Goal: Transaction & Acquisition: Subscribe to service/newsletter

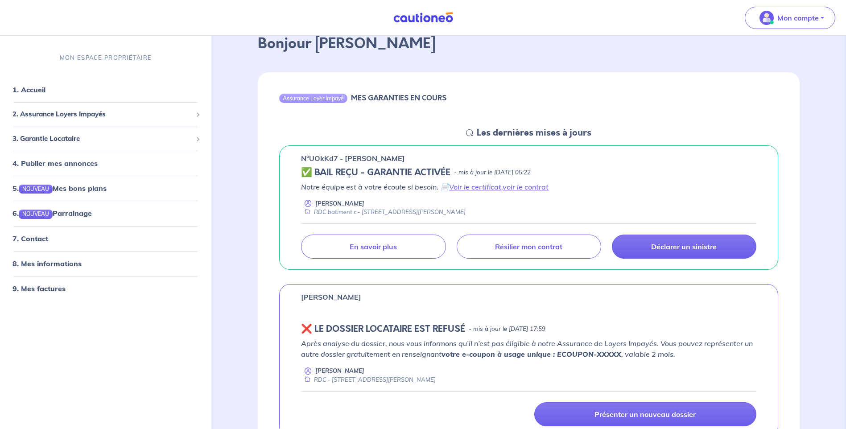
scroll to position [45, 0]
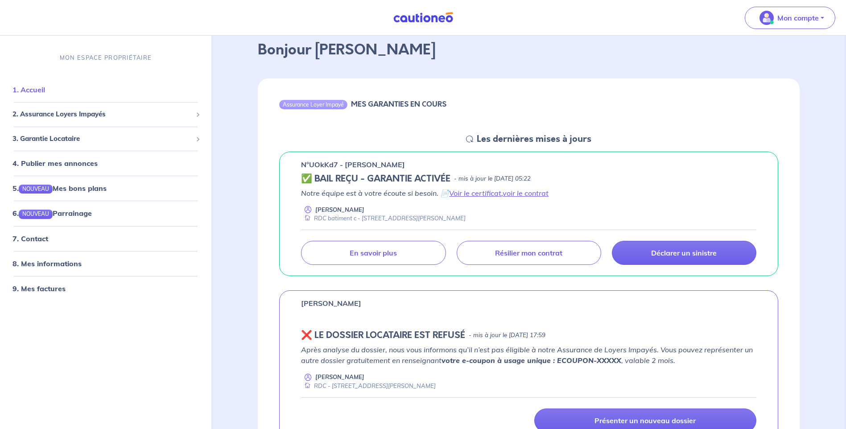
click at [38, 87] on link "1. Accueil" at bounding box center [28, 89] width 33 height 9
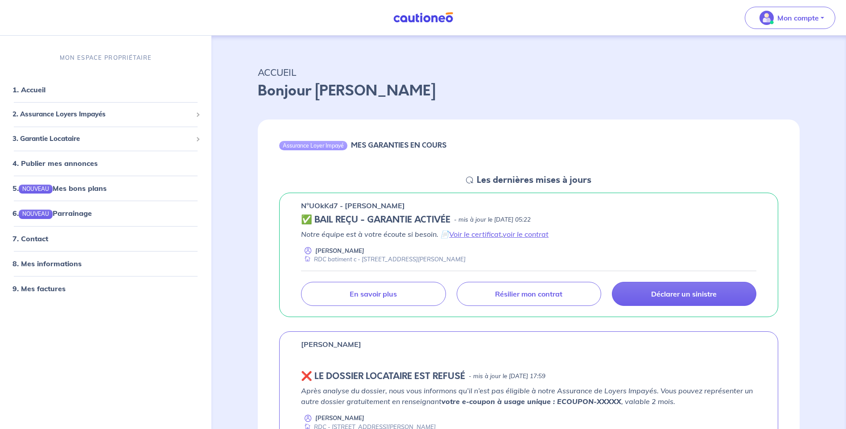
scroll to position [0, 0]
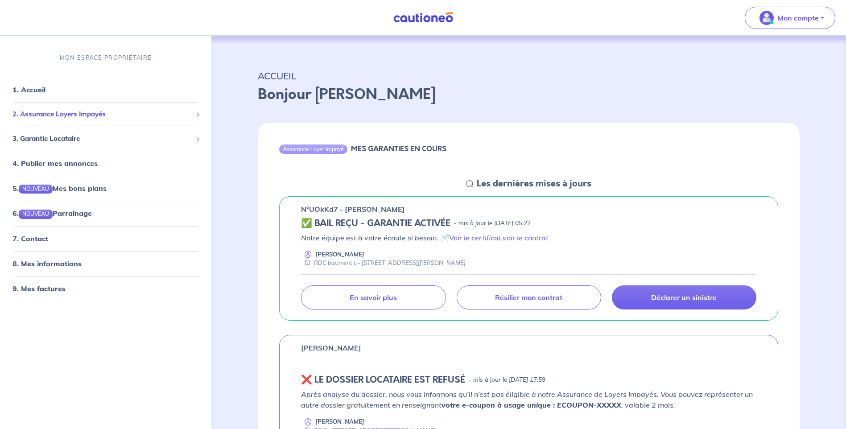
click at [74, 115] on span "2. Assurance Loyers Impayés" at bounding box center [102, 114] width 180 height 10
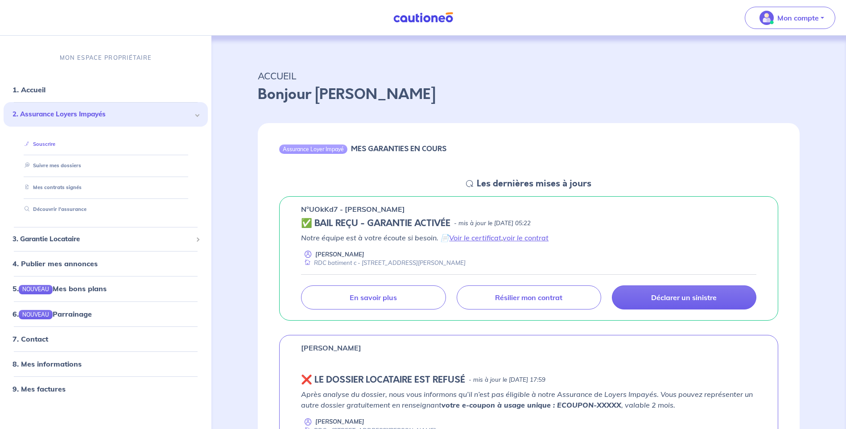
click at [46, 144] on link "Souscrire" at bounding box center [38, 144] width 34 height 6
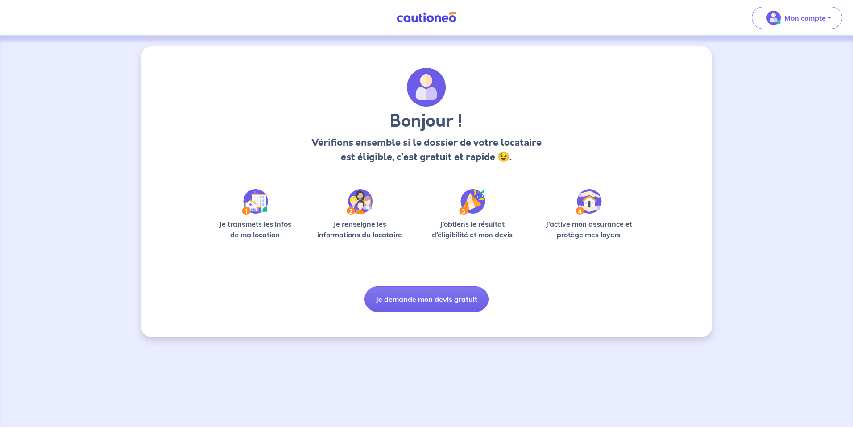
click at [254, 209] on img at bounding box center [255, 202] width 26 height 26
click at [421, 298] on button "Je demande mon devis gratuit" at bounding box center [426, 299] width 124 height 26
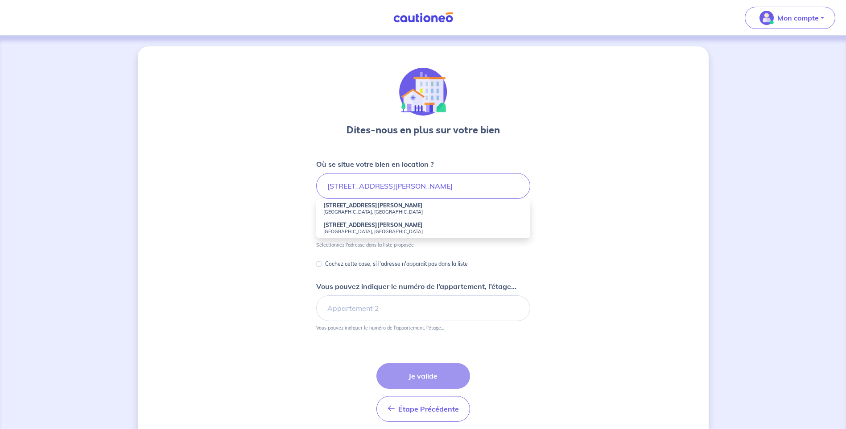
click at [346, 207] on strong "[STREET_ADDRESS][PERSON_NAME]" at bounding box center [372, 205] width 99 height 7
type input "[STREET_ADDRESS][PERSON_NAME]"
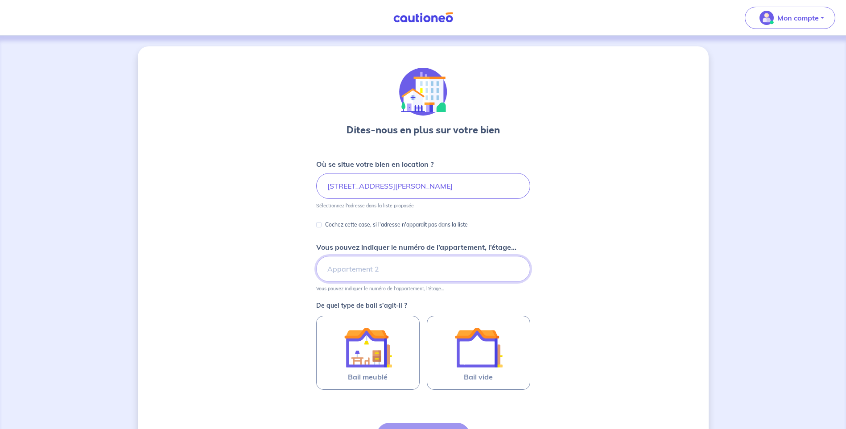
click at [348, 268] on input "Vous pouvez indiquer le numéro de l’appartement, l’étage..." at bounding box center [423, 269] width 214 height 26
type input "RDC batiment c"
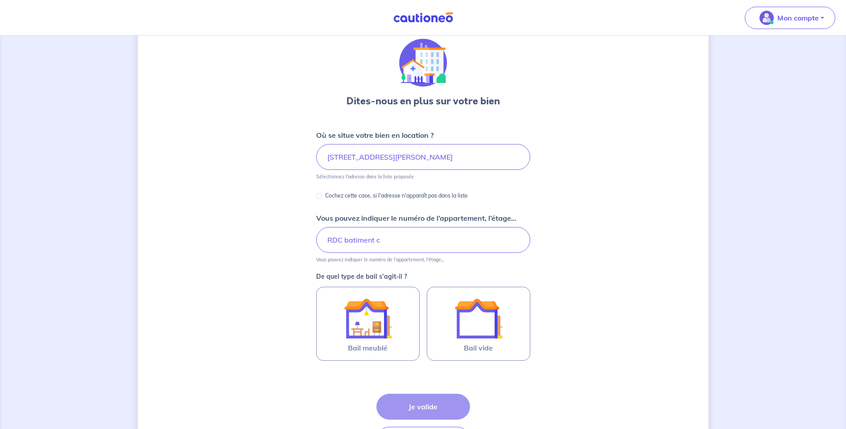
scroll to position [45, 0]
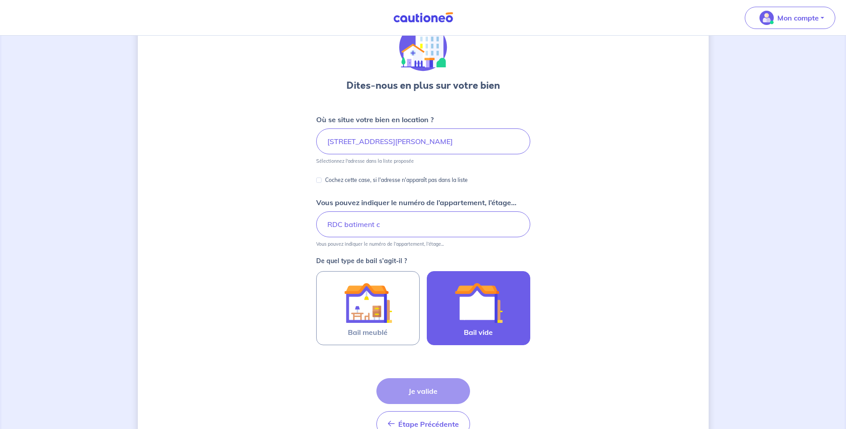
click at [495, 321] on img at bounding box center [478, 303] width 48 height 48
click at [0, 0] on input "Bail vide" at bounding box center [0, 0] width 0 height 0
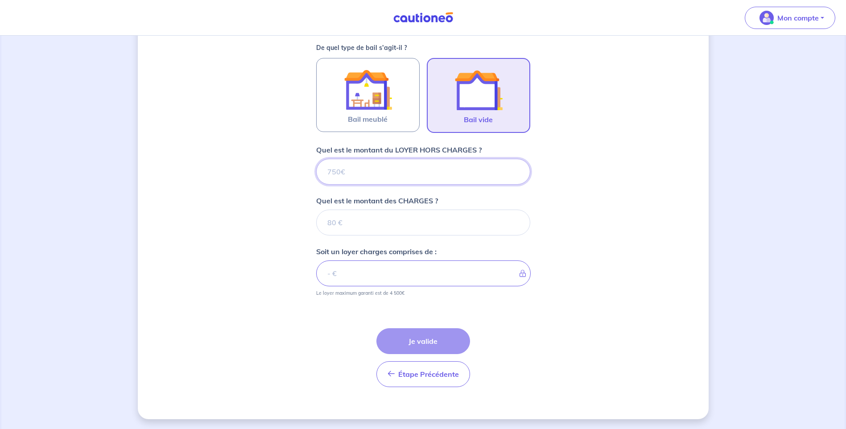
scroll to position [259, 0]
type input "8"
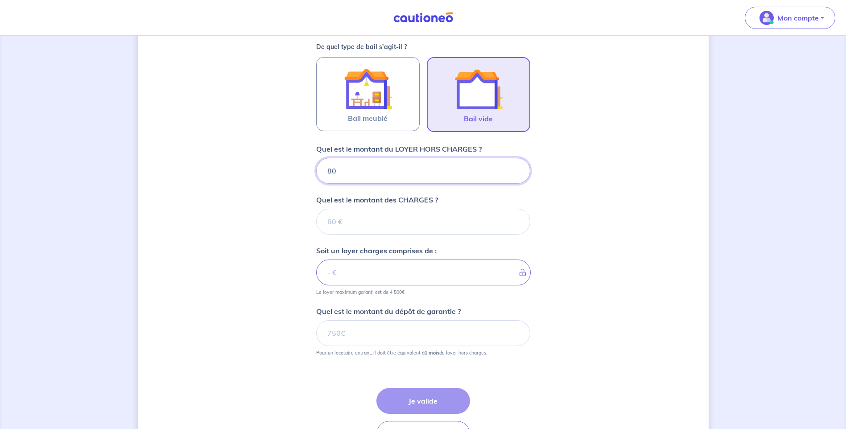
type input "800"
click at [342, 224] on input "Quel est le montant des CHARGES ?" at bounding box center [423, 222] width 214 height 26
type input "85"
type input "885"
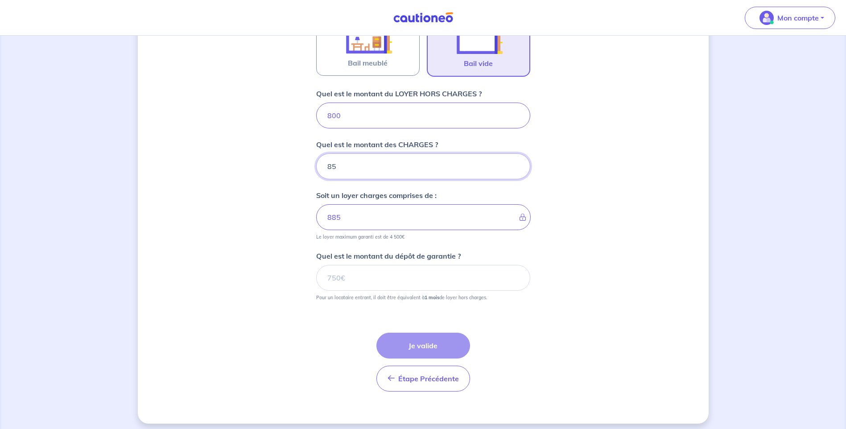
scroll to position [319, 0]
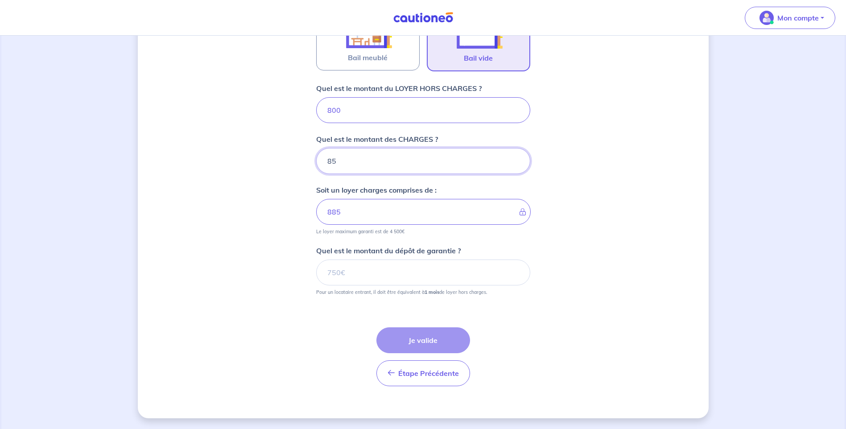
type input "85"
click at [349, 269] on input "Quel est le montant du dépôt de garantie ?" at bounding box center [423, 273] width 214 height 26
type input "800"
click at [426, 338] on button "Je valide" at bounding box center [423, 340] width 94 height 26
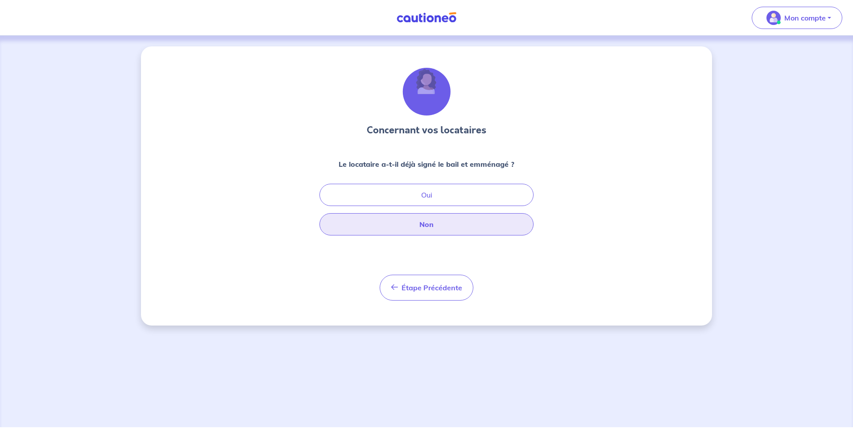
click at [427, 226] on button "Non" at bounding box center [426, 224] width 214 height 22
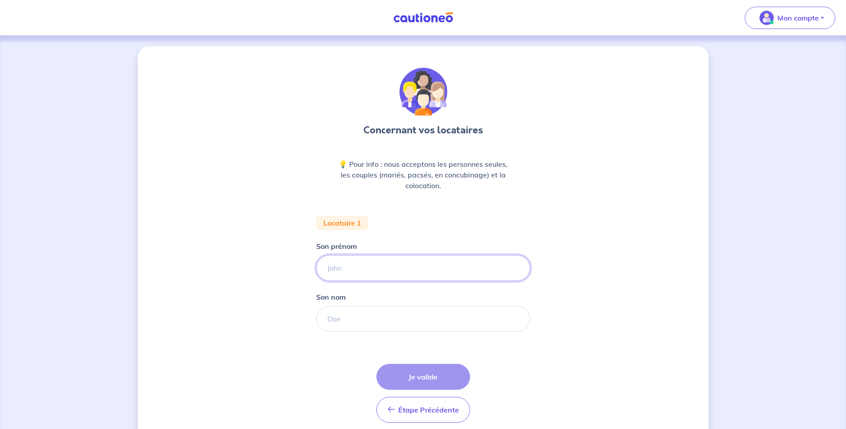
click at [342, 268] on input "Son prénom" at bounding box center [423, 268] width 214 height 26
type input "Tanguy"
click at [352, 315] on input "Son nom" at bounding box center [423, 319] width 214 height 26
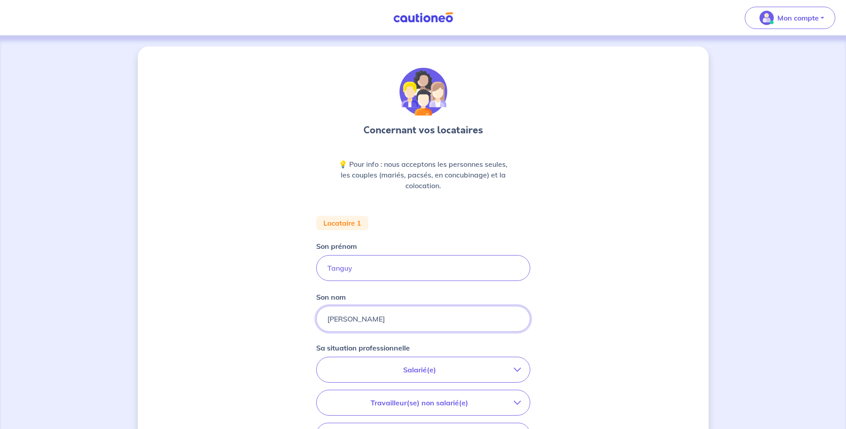
type input "Boutin"
click at [434, 371] on p "Salarié(e)" at bounding box center [420, 369] width 188 height 11
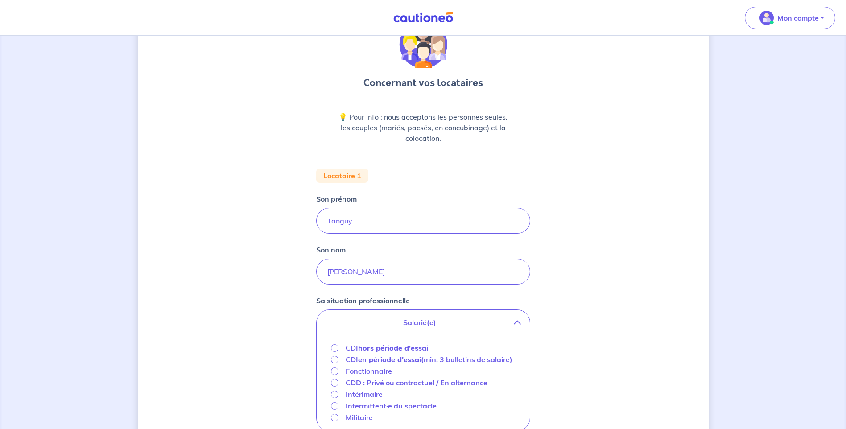
scroll to position [89, 0]
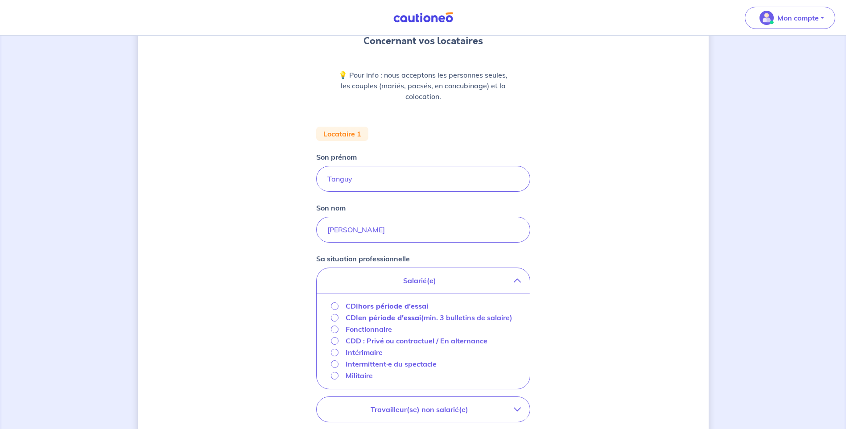
click at [399, 306] on strong "hors période d'essai" at bounding box center [393, 305] width 70 height 9
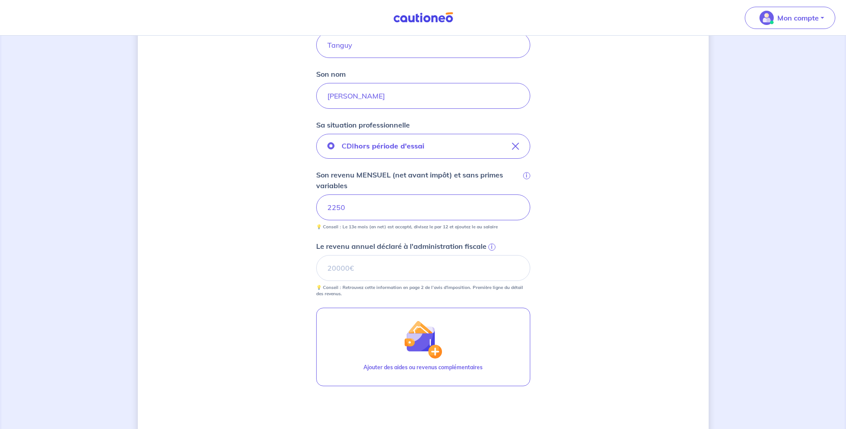
scroll to position [268, 0]
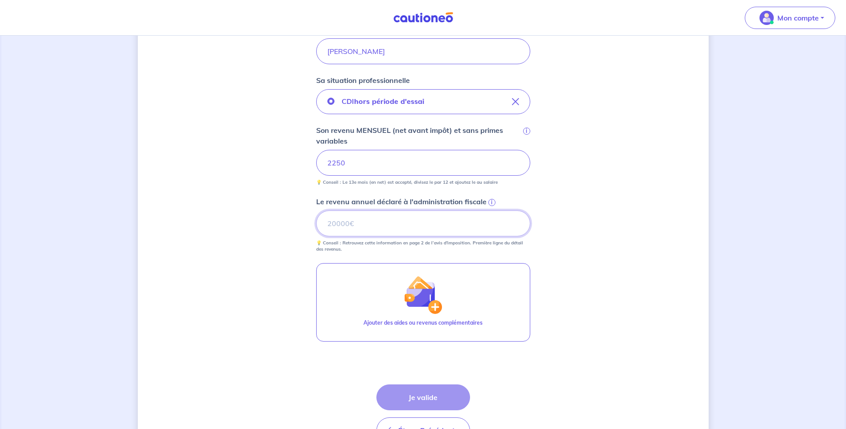
click at [359, 224] on input "Le revenu annuel déclaré à l'administration fiscale i" at bounding box center [423, 223] width 214 height 26
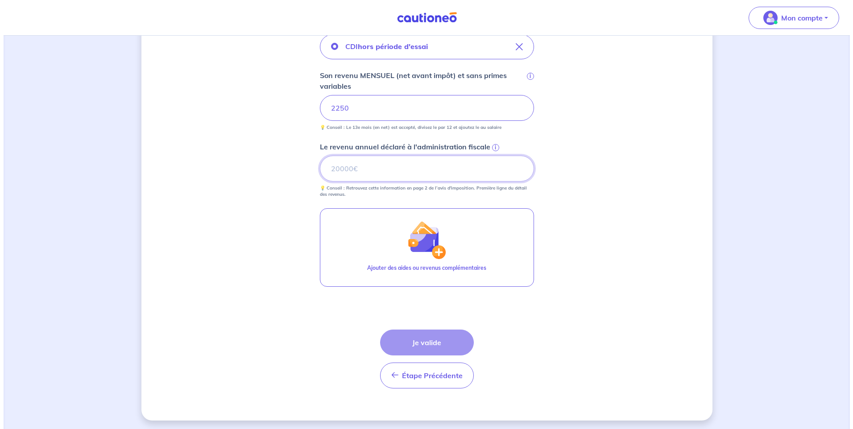
scroll to position [325, 0]
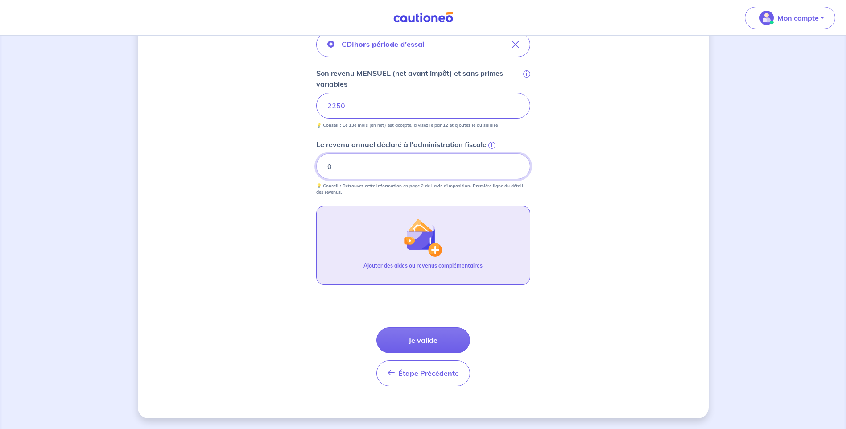
type input "0"
click at [436, 249] on img "button" at bounding box center [423, 237] width 38 height 38
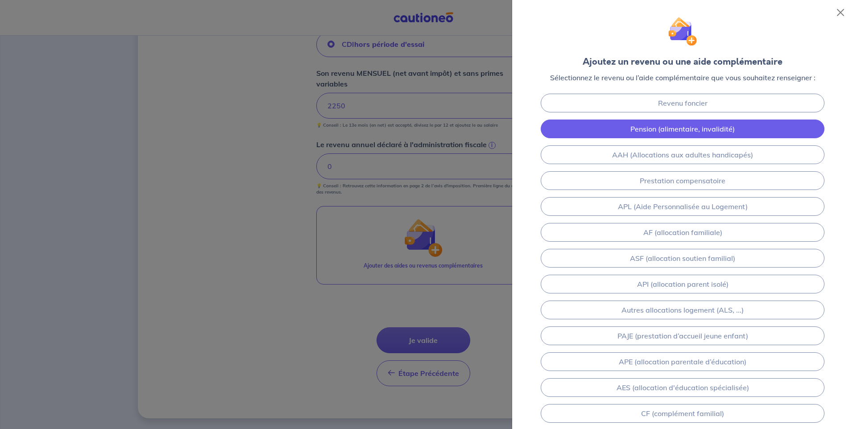
click at [648, 131] on link "Pension (alimentaire, invalidité)" at bounding box center [682, 129] width 284 height 19
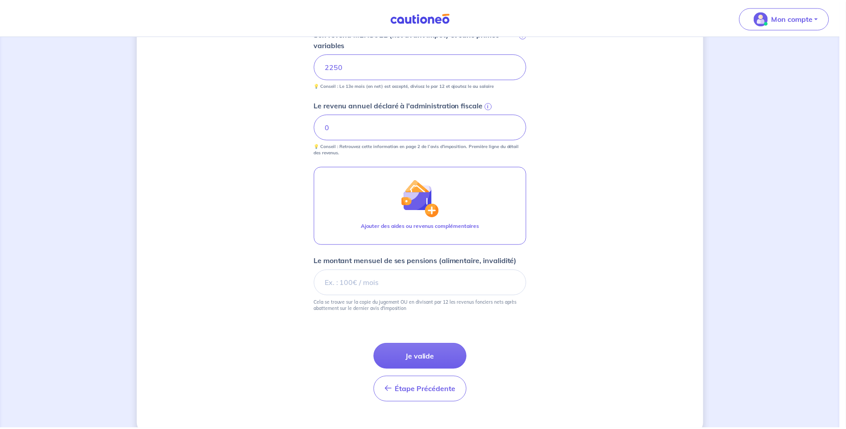
scroll to position [381, 0]
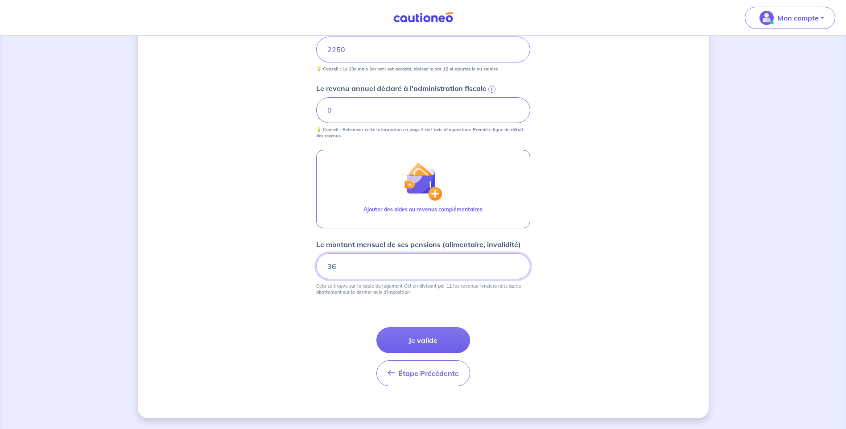
type input "3"
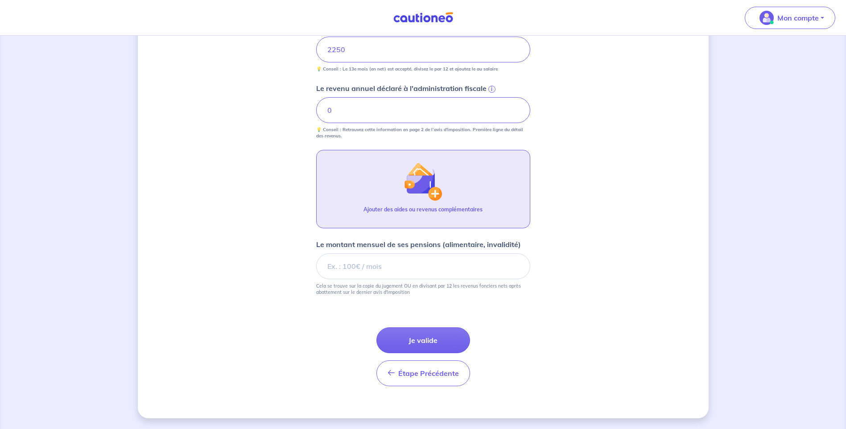
click at [410, 184] on img "button" at bounding box center [423, 181] width 38 height 38
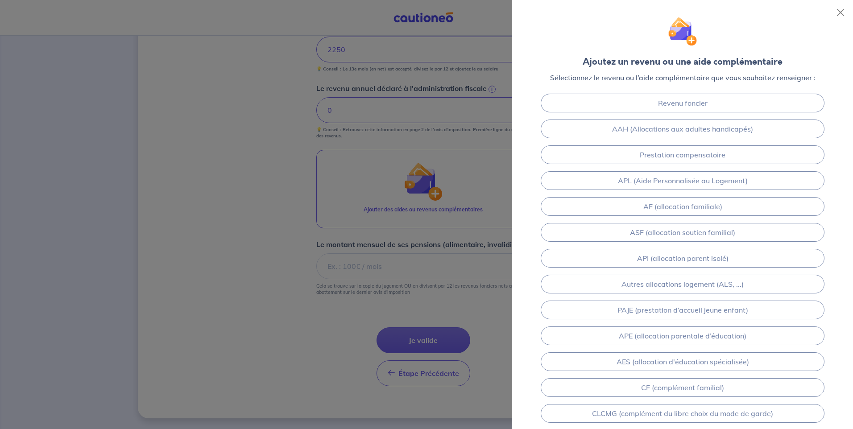
click at [350, 191] on div at bounding box center [426, 214] width 853 height 429
click at [837, 9] on button "Close" at bounding box center [840, 12] width 14 height 14
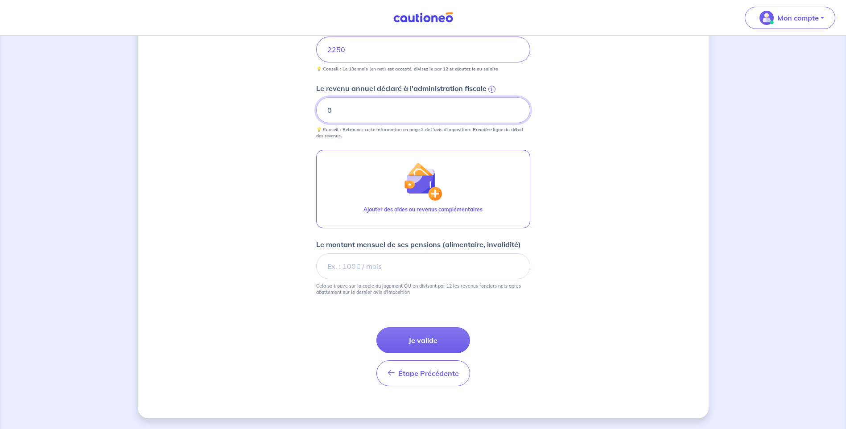
click at [452, 111] on input "0" at bounding box center [423, 110] width 214 height 26
click at [422, 340] on button "Je valide" at bounding box center [423, 340] width 94 height 26
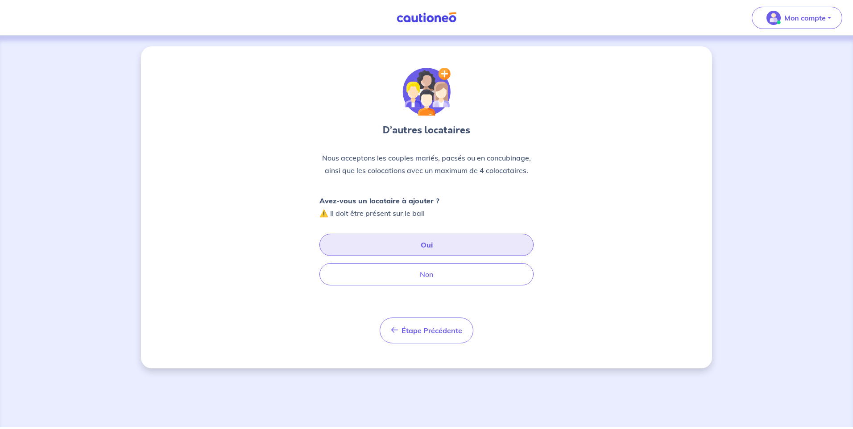
click at [422, 246] on button "Oui" at bounding box center [426, 245] width 214 height 22
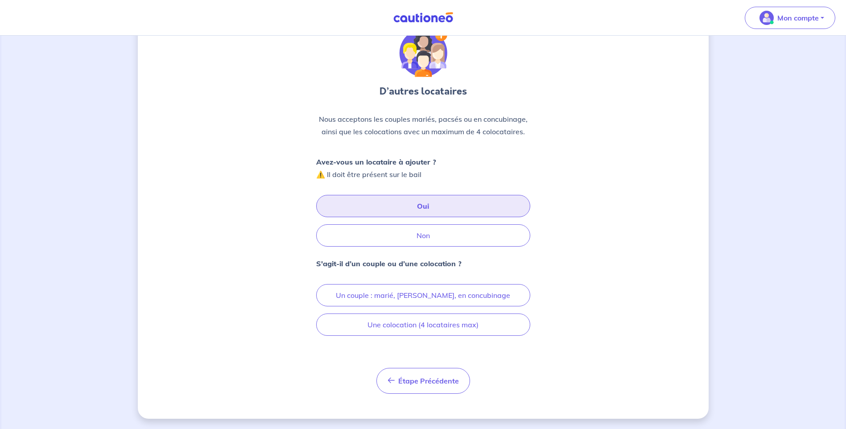
scroll to position [39, 0]
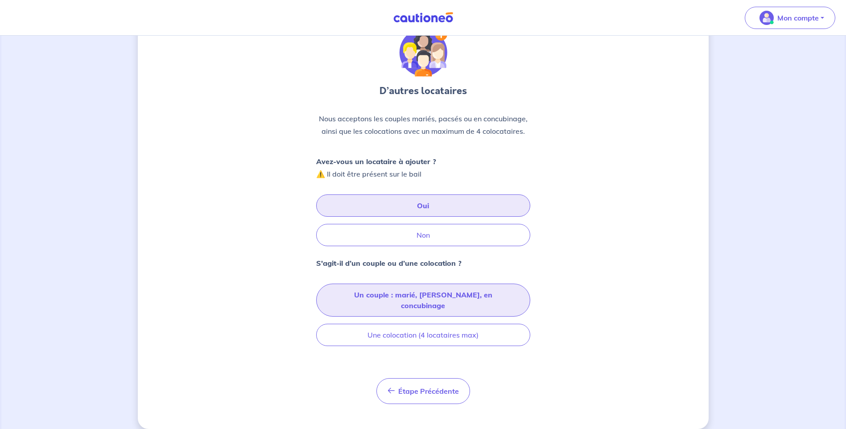
click at [449, 298] on button "Un couple : marié, pacsé, en concubinage" at bounding box center [423, 300] width 214 height 33
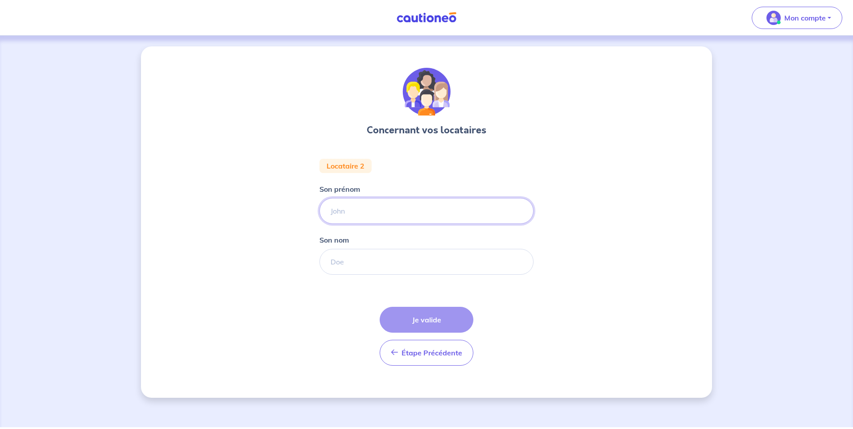
click at [340, 211] on input "Son prénom" at bounding box center [426, 211] width 214 height 26
type input "Dorine"
click at [342, 265] on input "Son nom" at bounding box center [426, 262] width 214 height 26
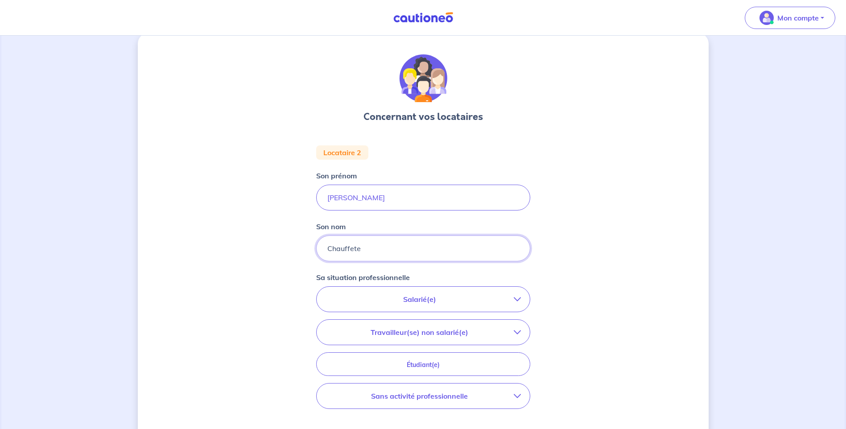
scroll to position [45, 0]
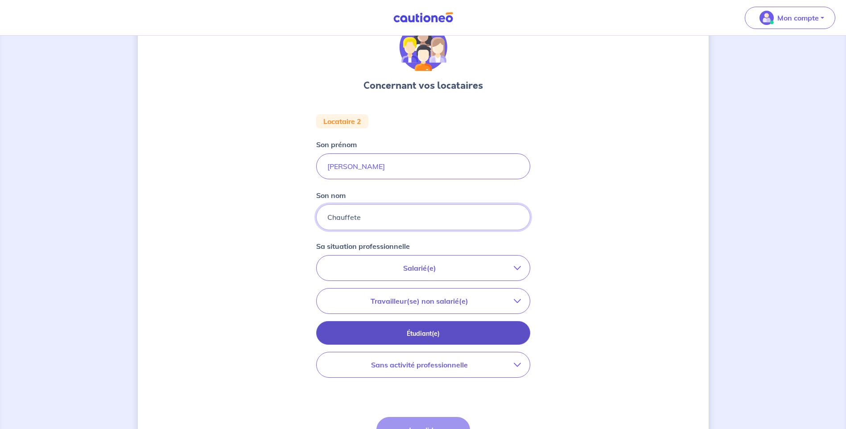
type input "Chauffete"
click at [429, 336] on p "Étudiant(e)" at bounding box center [423, 334] width 192 height 10
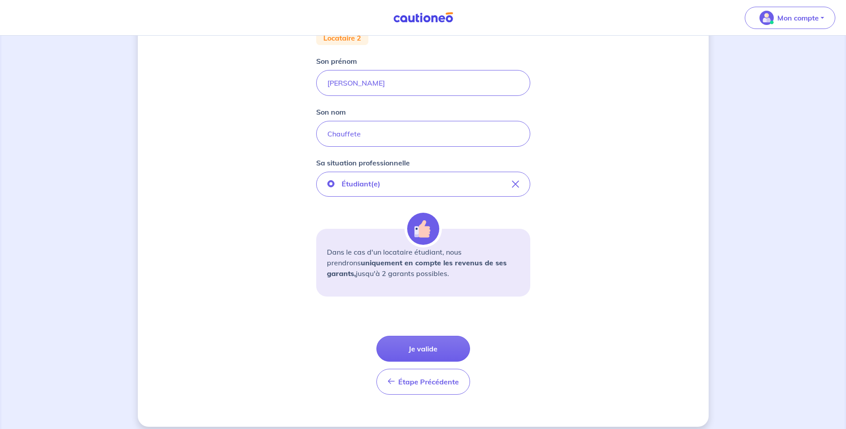
scroll to position [136, 0]
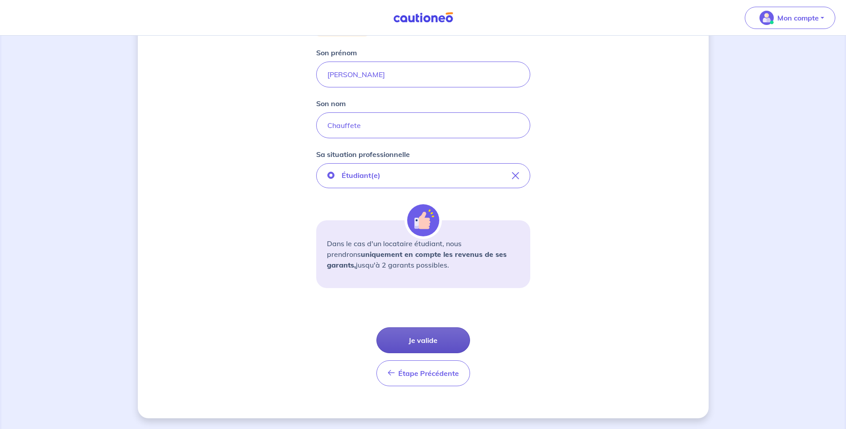
click at [429, 338] on button "Je valide" at bounding box center [423, 340] width 94 height 26
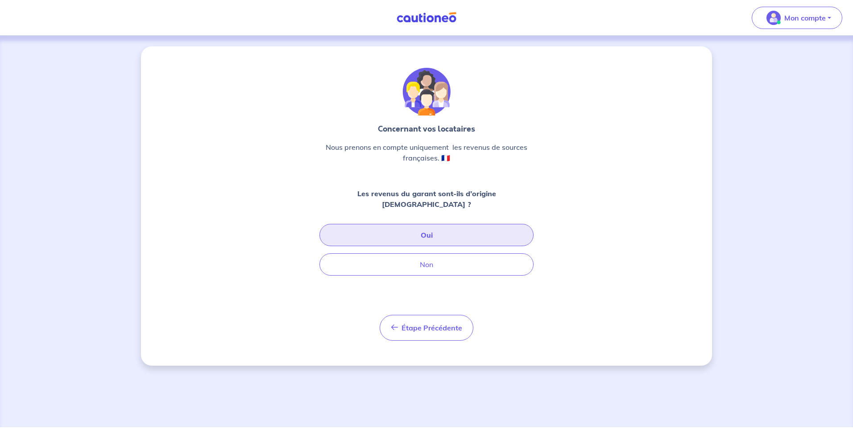
click at [427, 226] on button "Oui" at bounding box center [426, 235] width 214 height 22
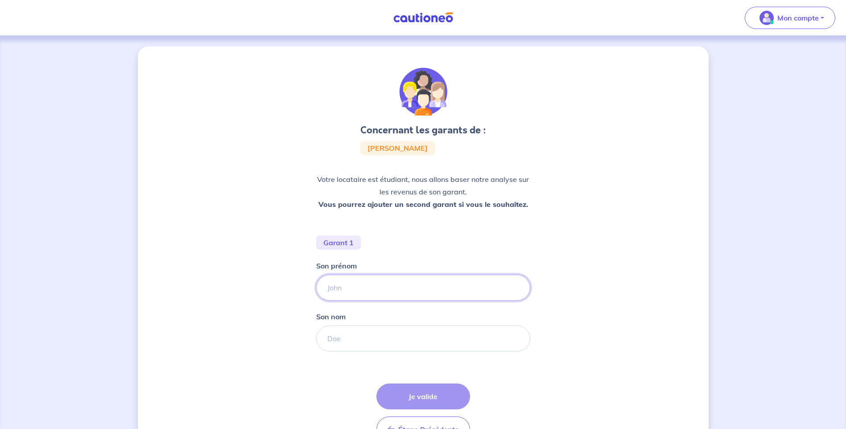
click at [339, 286] on input "Son prénom" at bounding box center [423, 288] width 214 height 26
type input "Frederic"
click at [339, 339] on input "Son nom" at bounding box center [423, 339] width 214 height 26
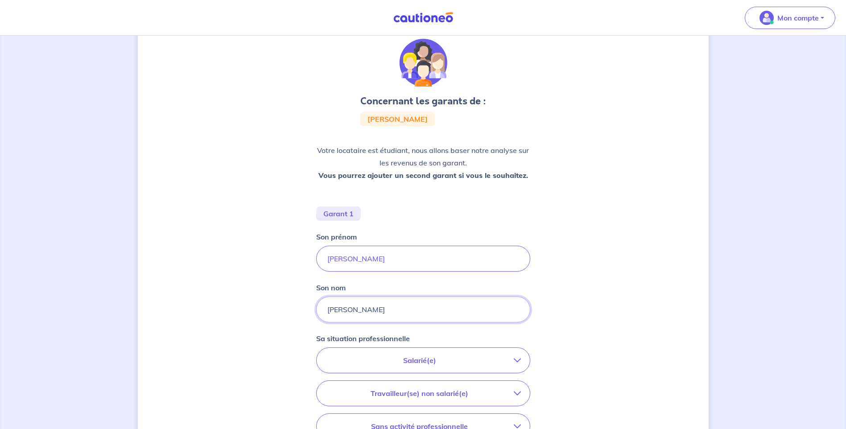
scroll to position [45, 0]
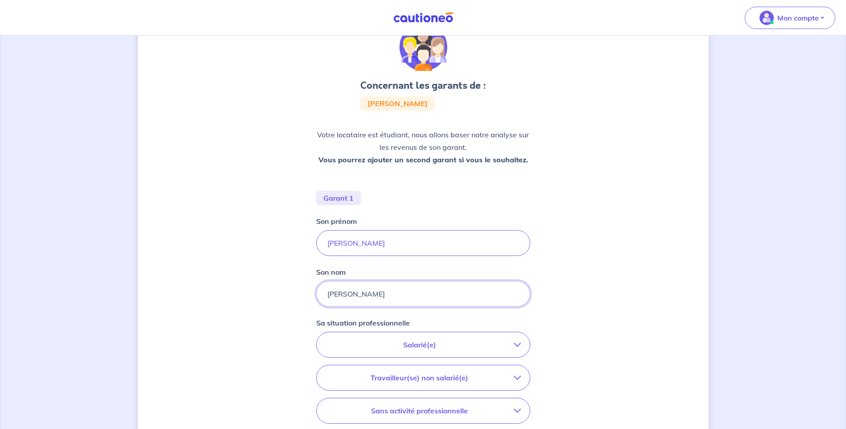
type input "Boutin"
click at [412, 346] on p "Salarié(e)" at bounding box center [420, 344] width 188 height 11
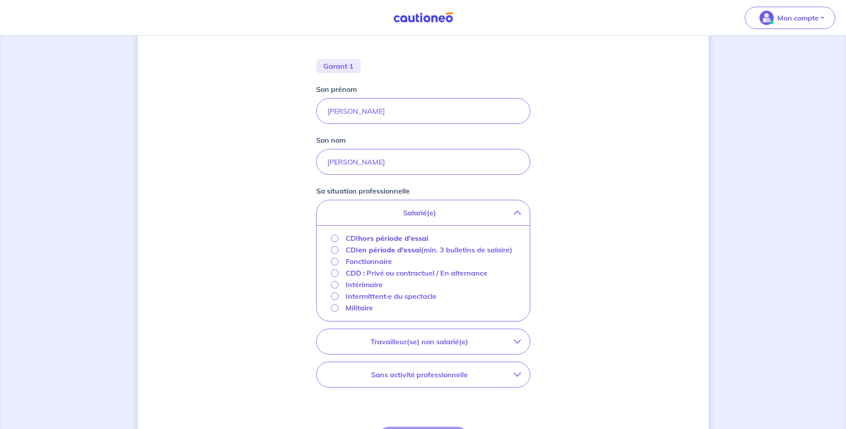
scroll to position [178, 0]
click at [336, 236] on input "CDI hors période d'essai" at bounding box center [335, 237] width 8 height 8
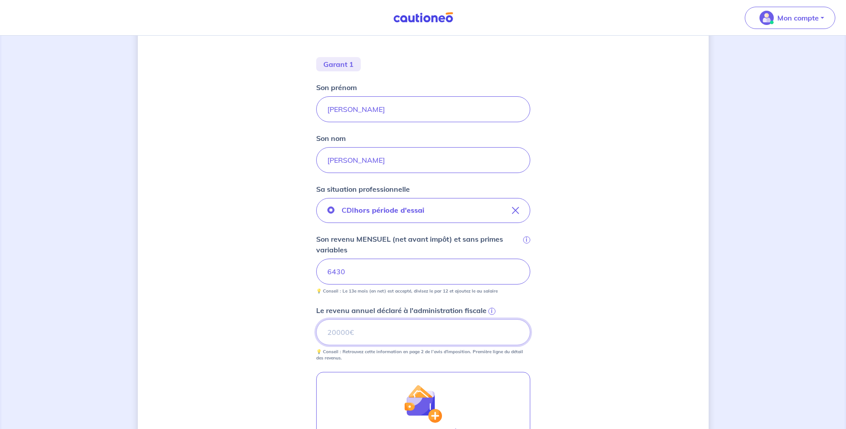
click at [356, 334] on input "Le revenu annuel déclaré à l'administration fiscale i" at bounding box center [423, 332] width 214 height 26
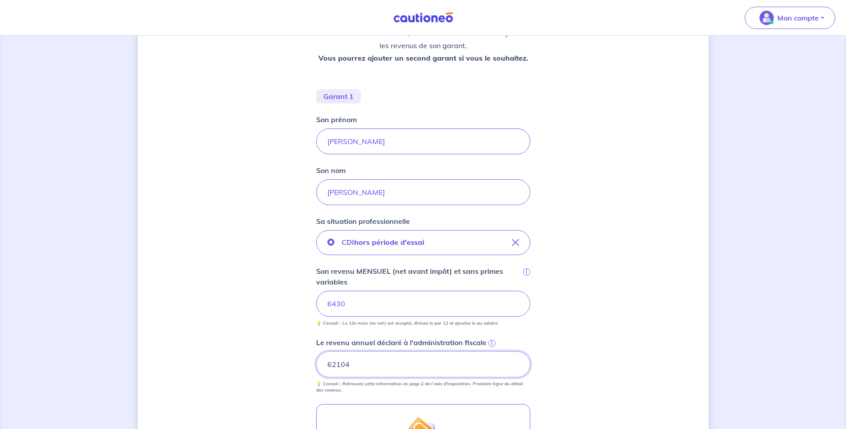
scroll to position [210, 0]
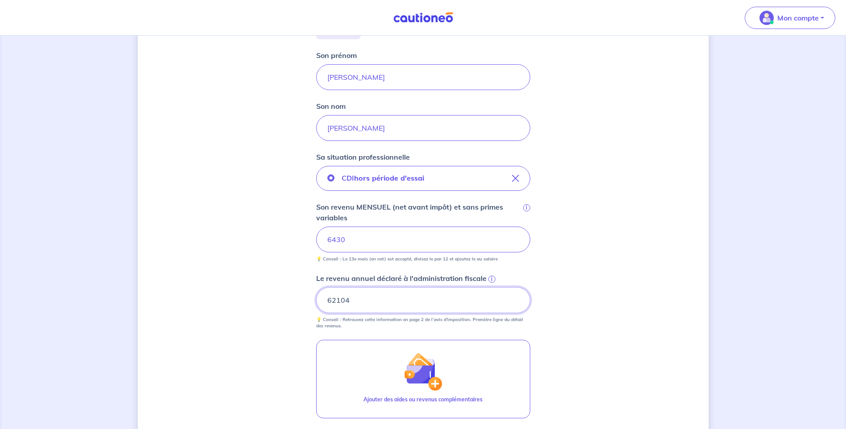
type input "62104"
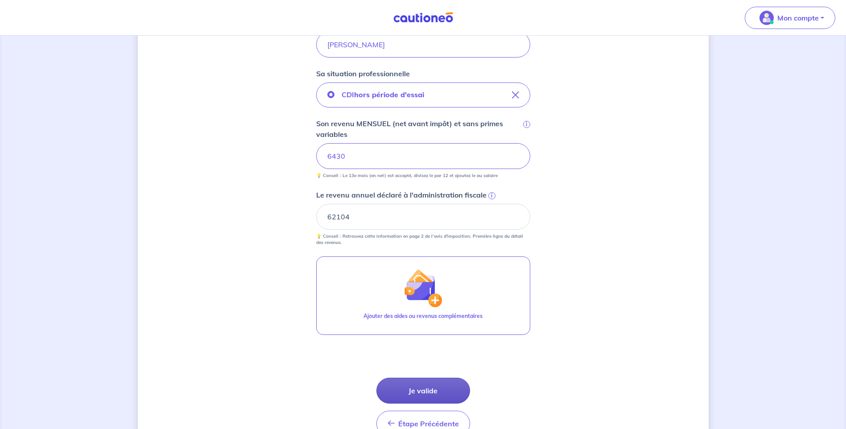
scroll to position [344, 0]
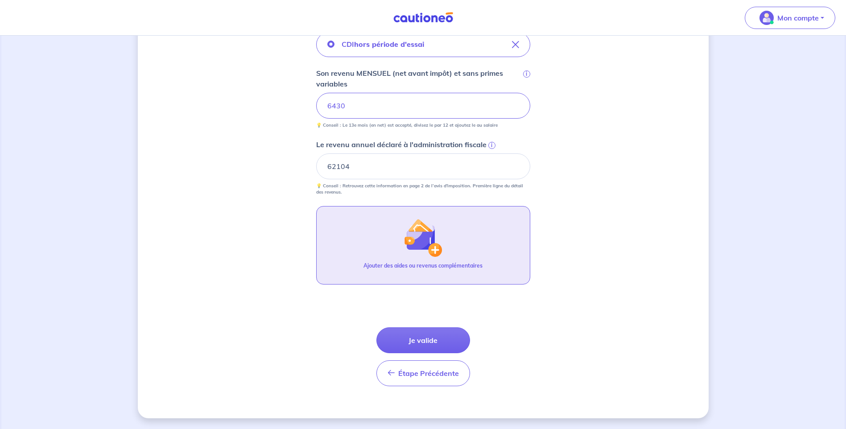
click at [496, 257] on button "Ajouter des aides ou revenus complémentaires" at bounding box center [423, 245] width 214 height 78
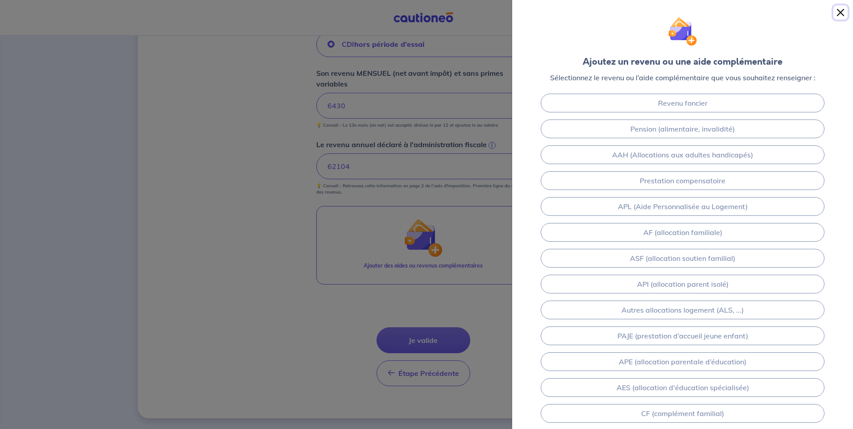
click at [840, 10] on button "Close" at bounding box center [840, 12] width 14 height 14
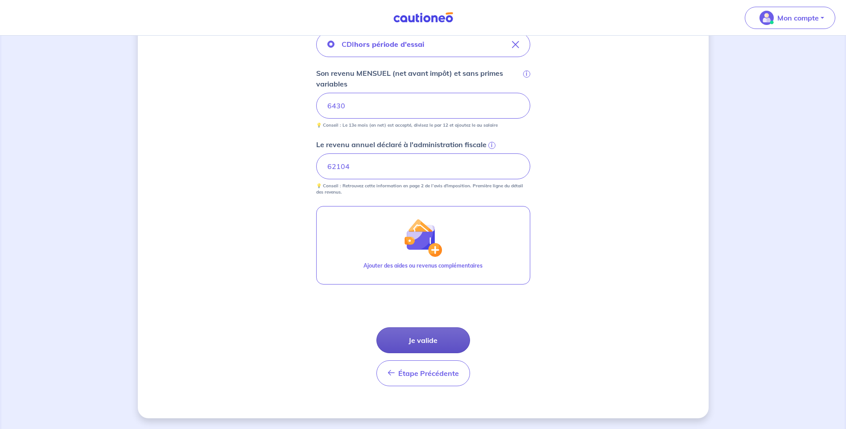
click at [429, 339] on button "Je valide" at bounding box center [423, 340] width 94 height 26
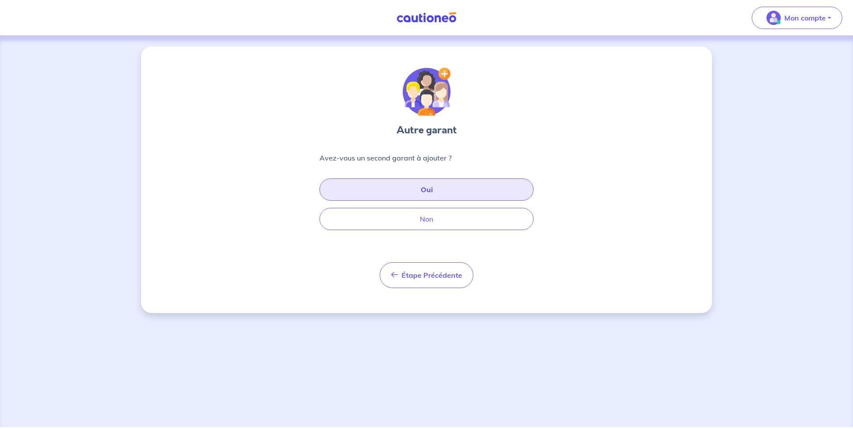
click at [423, 188] on button "Oui" at bounding box center [426, 189] width 214 height 22
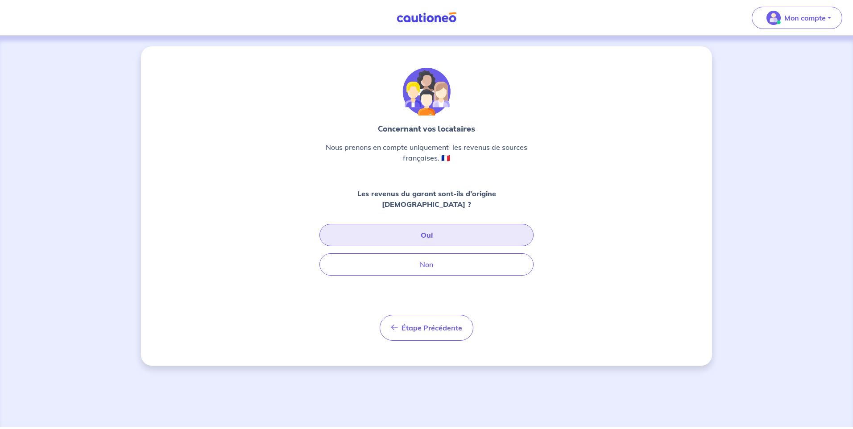
click at [426, 224] on button "Oui" at bounding box center [426, 235] width 214 height 22
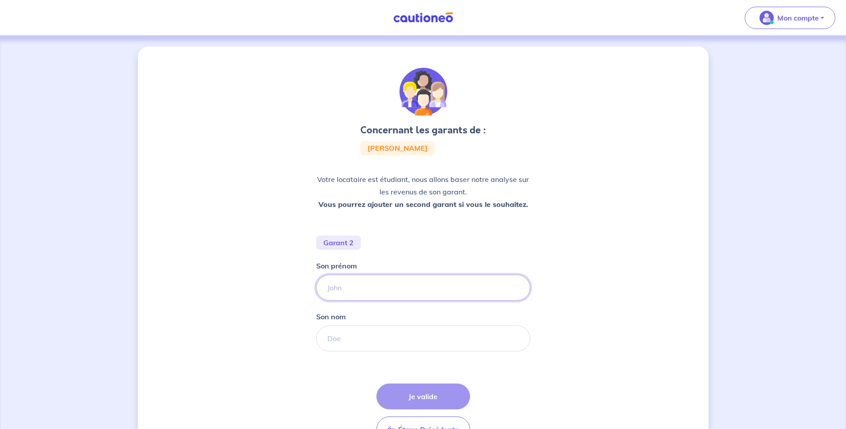
click at [341, 288] on input "Son prénom" at bounding box center [423, 288] width 214 height 26
type input "Karine"
click at [347, 337] on input "Son nom" at bounding box center [423, 339] width 214 height 26
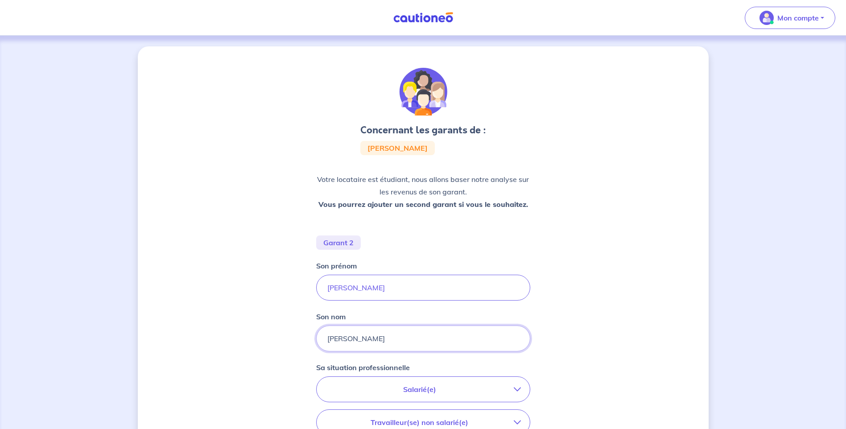
type input "Boutin"
click at [430, 389] on p "Salarié(e)" at bounding box center [420, 389] width 188 height 11
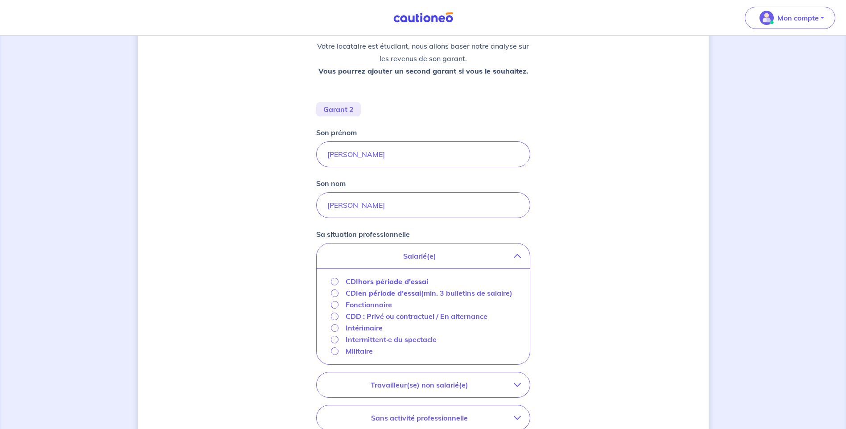
scroll to position [134, 0]
click at [334, 280] on input "CDI hors période d'essai" at bounding box center [335, 281] width 8 height 8
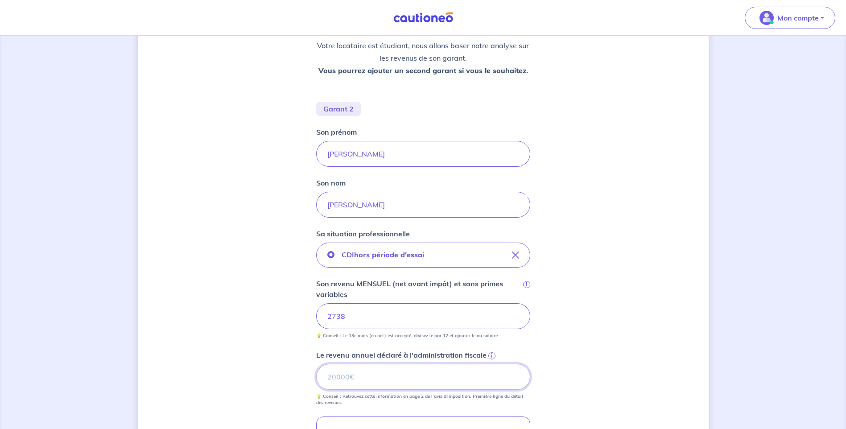
click at [345, 378] on input "Le revenu annuel déclaré à l'administration fiscale i" at bounding box center [423, 377] width 214 height 26
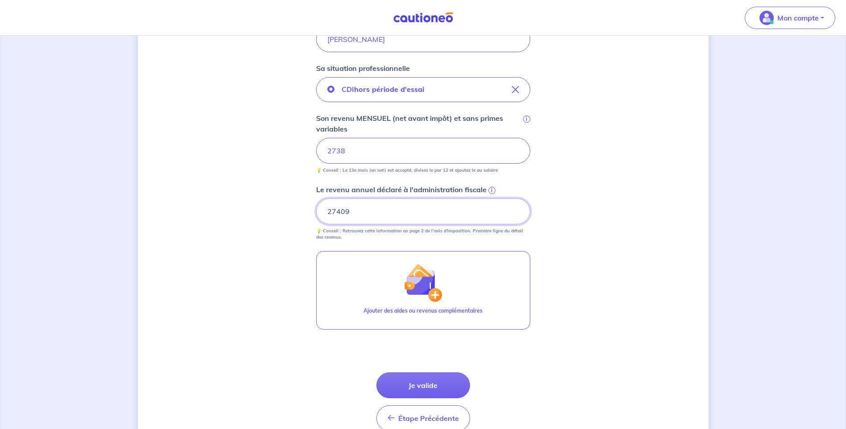
scroll to position [344, 0]
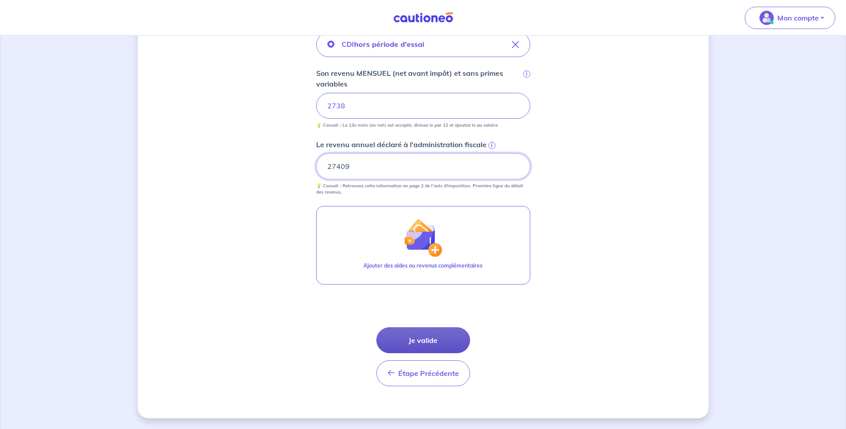
type input "27409"
click at [437, 338] on button "Je valide" at bounding box center [423, 340] width 94 height 26
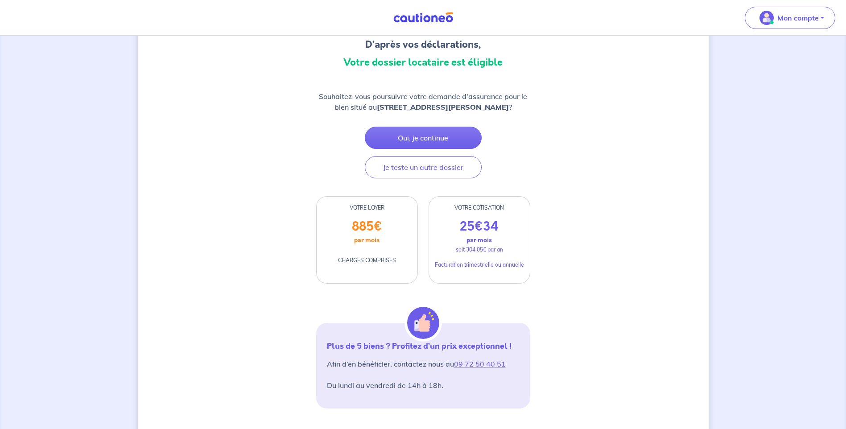
scroll to position [89, 0]
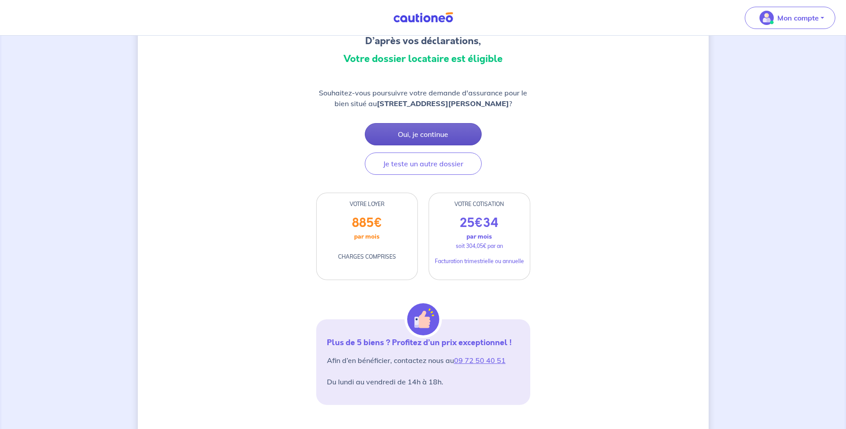
click at [417, 133] on button "Oui, je continue" at bounding box center [423, 134] width 117 height 22
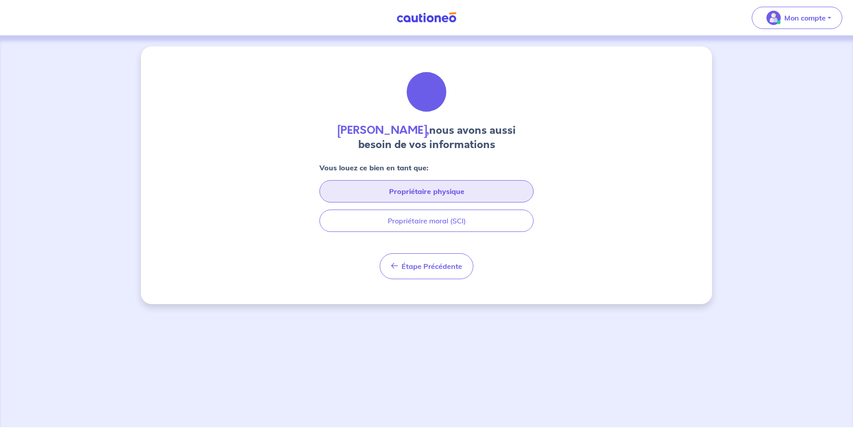
click at [424, 194] on button "Propriétaire physique" at bounding box center [426, 191] width 214 height 22
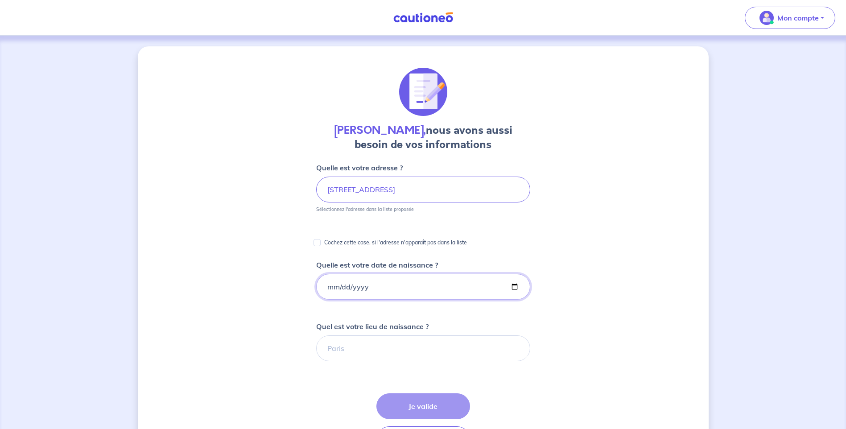
click at [375, 285] on input "Quelle est votre date de naissance ?" at bounding box center [423, 287] width 214 height 26
type input "1941-10-21"
click at [341, 350] on input "Quel est votre lieu de naissance ?" at bounding box center [423, 348] width 214 height 26
type input "50100 Cherbourg"
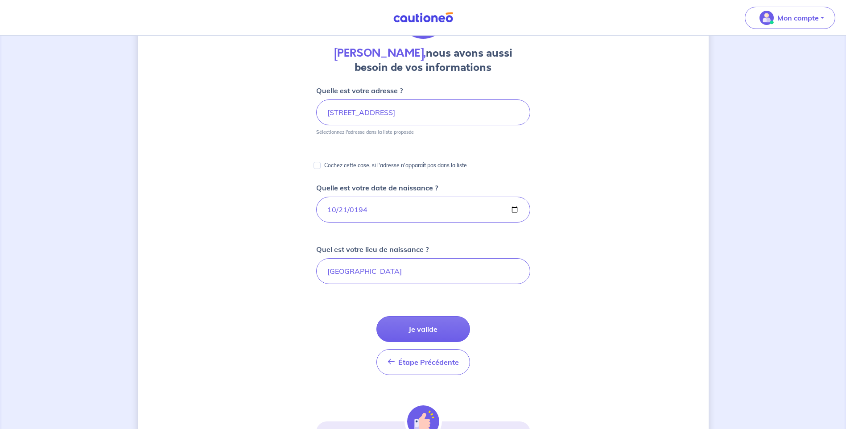
scroll to position [89, 0]
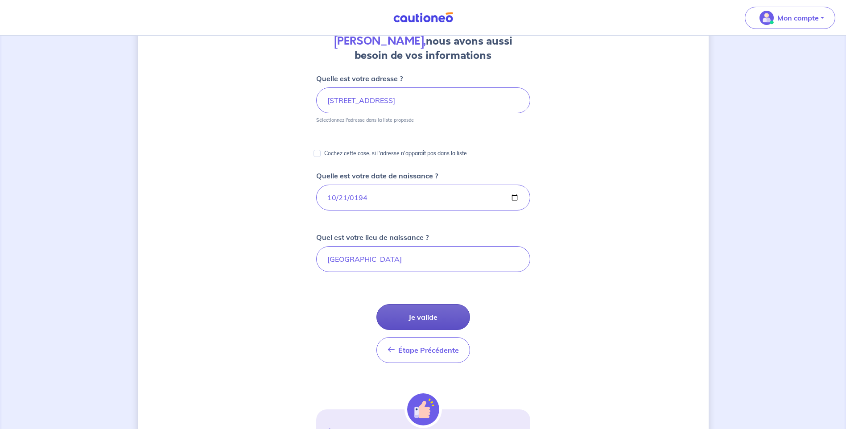
click at [428, 314] on button "Je valide" at bounding box center [423, 317] width 94 height 26
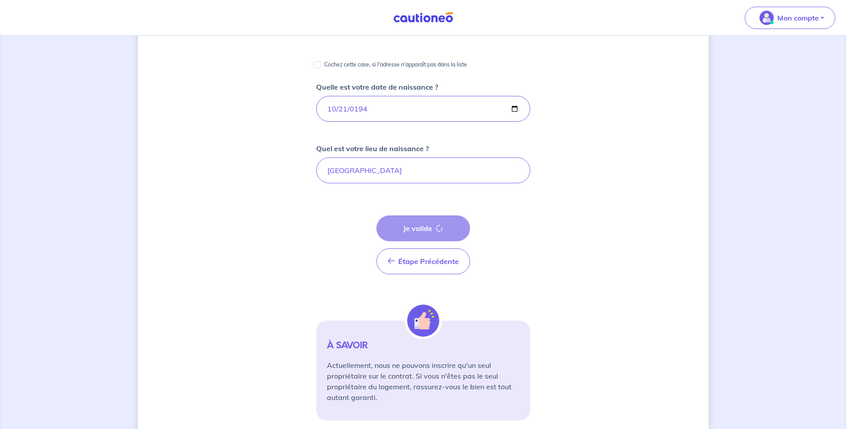
scroll to position [205, 0]
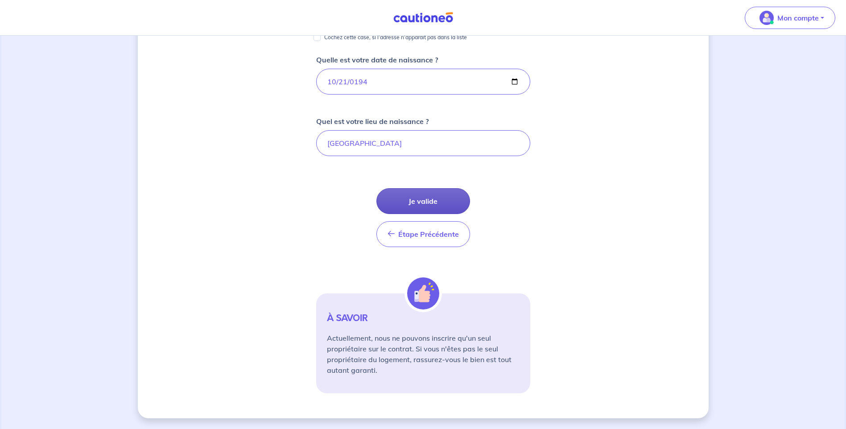
click at [425, 201] on button "Je valide" at bounding box center [423, 201] width 94 height 26
click at [448, 350] on p "Actuellement, nous ne pouvons inscrire qu'un seul propriétaire sur le contrat. …" at bounding box center [423, 354] width 193 height 43
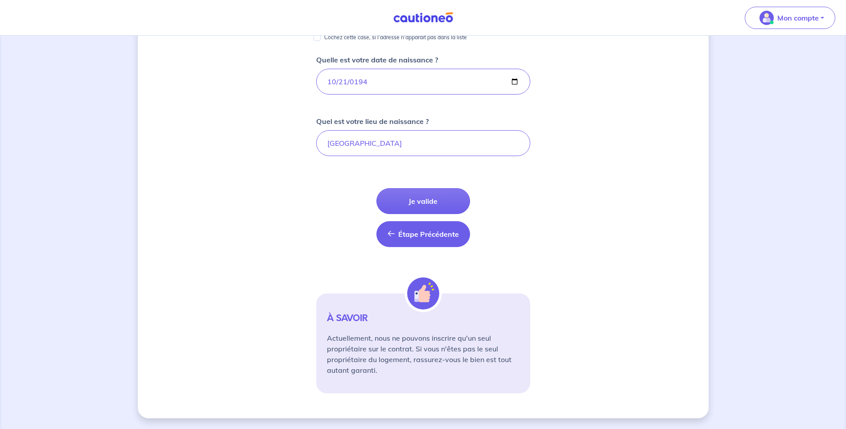
click at [437, 234] on span "Étape Précédente" at bounding box center [428, 234] width 61 height 9
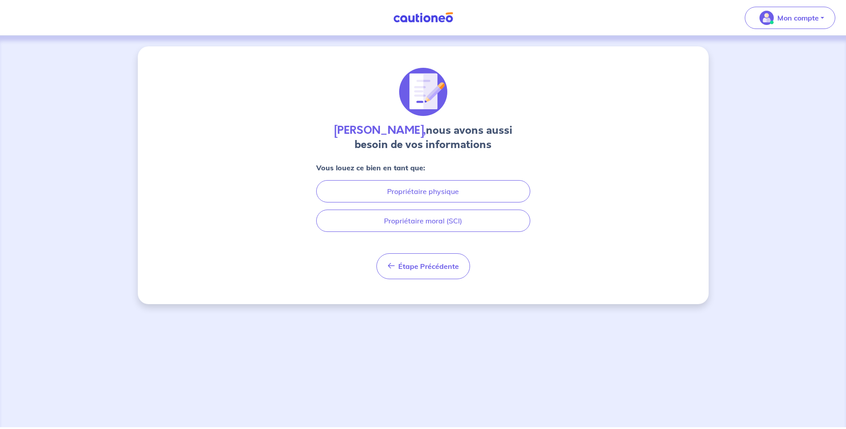
scroll to position [0, 0]
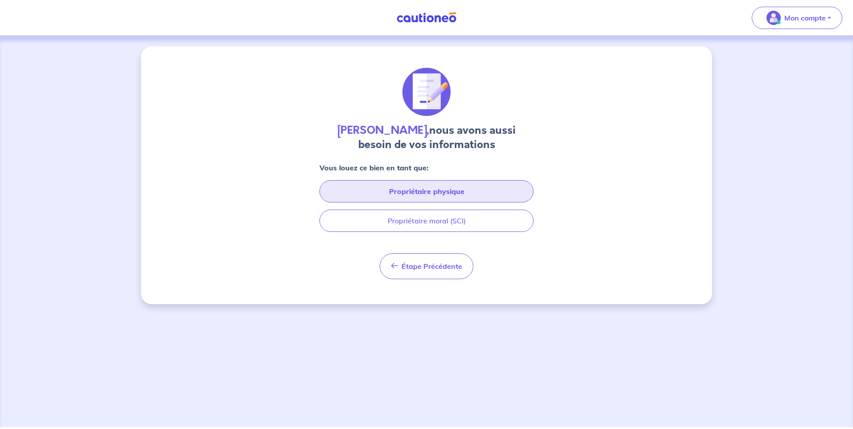
click at [453, 191] on button "Propriétaire physique" at bounding box center [426, 191] width 214 height 22
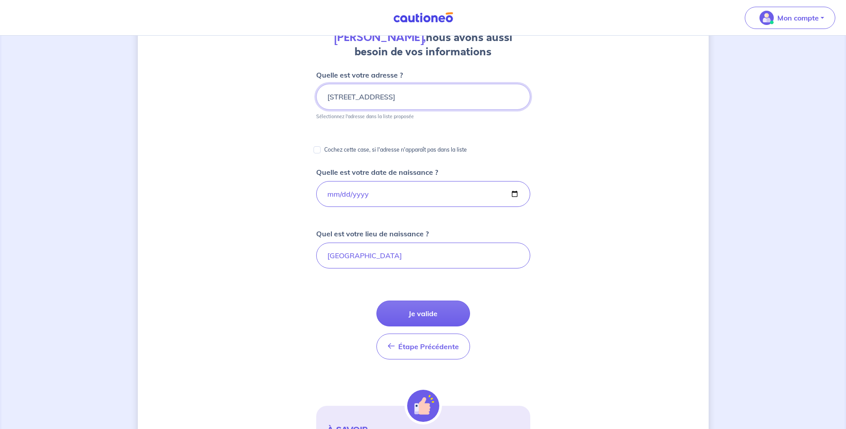
scroll to position [134, 0]
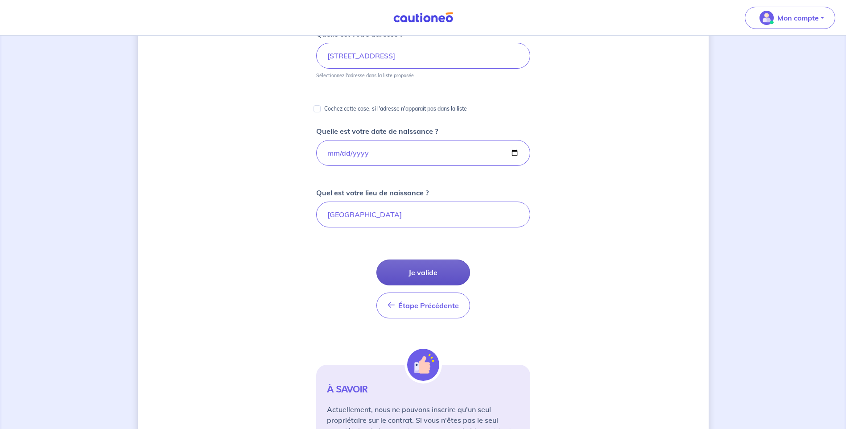
click at [427, 274] on button "Je valide" at bounding box center [423, 273] width 94 height 26
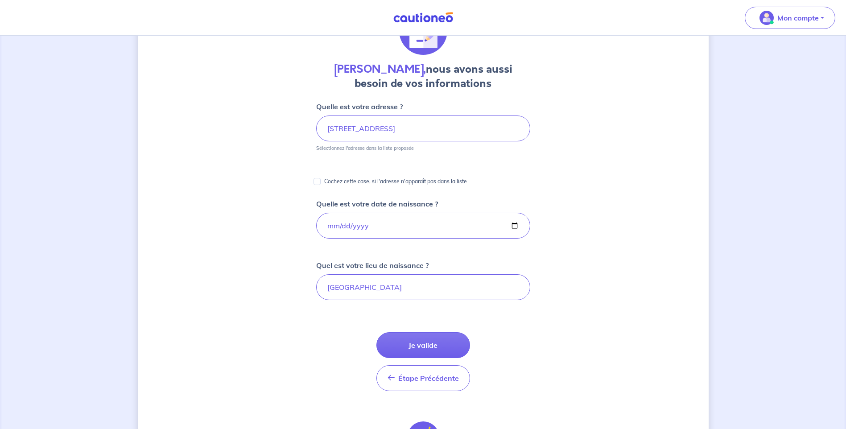
scroll to position [27, 0]
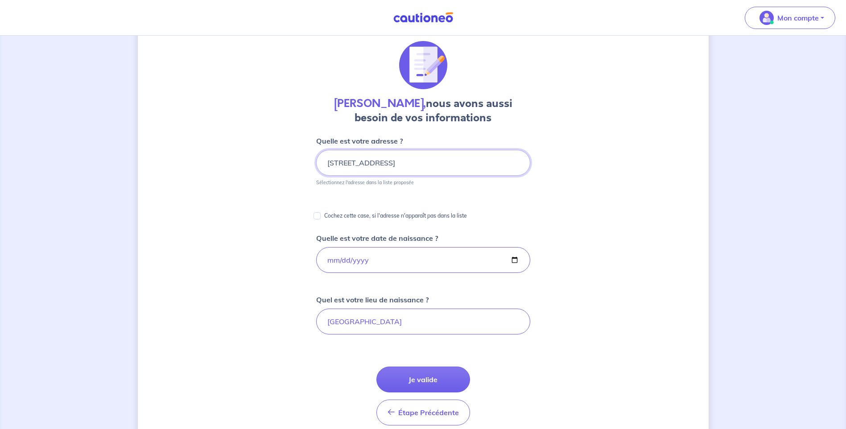
click at [420, 165] on input "25 rue du Gouvernement" at bounding box center [423, 163] width 214 height 26
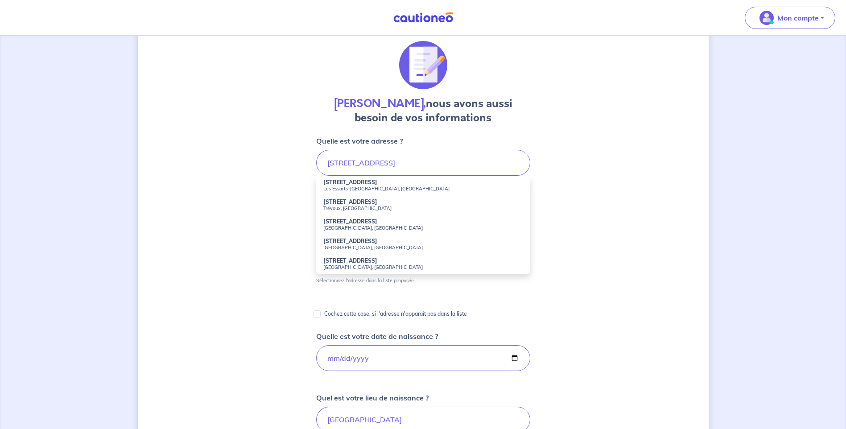
click at [356, 185] on strong "25 Rue du Gouvernement" at bounding box center [350, 182] width 54 height 7
type input "25 Rue du Gouvernement, Les Essarts-le-Roi, France"
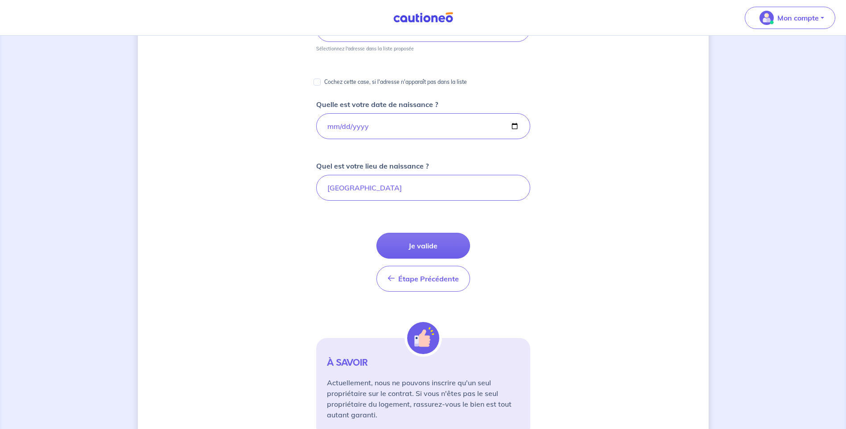
scroll to position [205, 0]
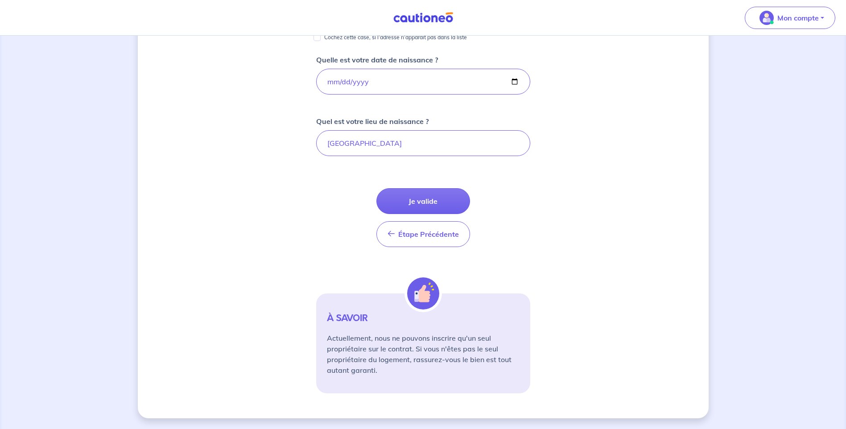
click at [418, 199] on button "Je valide" at bounding box center [423, 201] width 94 height 26
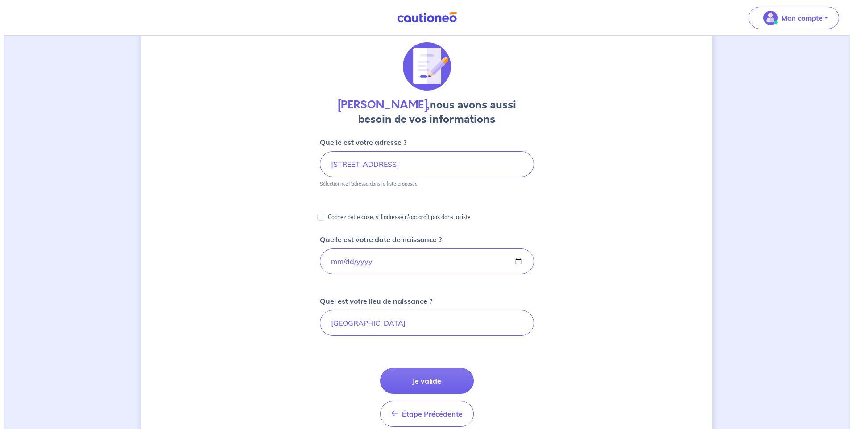
scroll to position [0, 0]
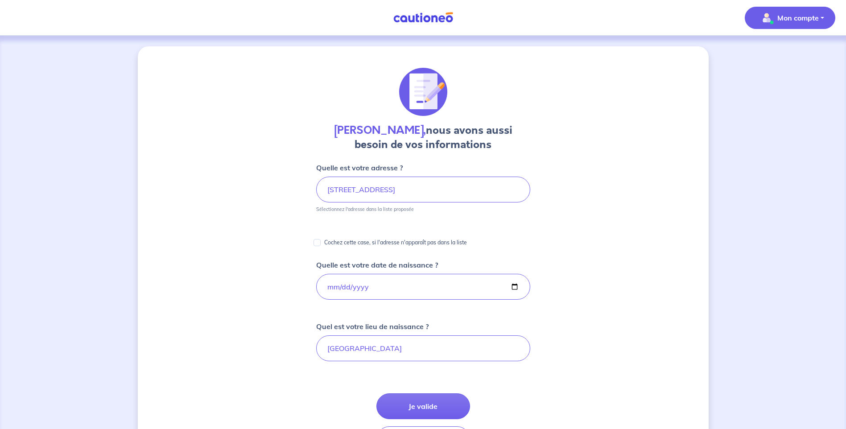
click at [801, 16] on p "Mon compte" at bounding box center [797, 17] width 41 height 11
click at [788, 55] on link "Mes informations" at bounding box center [781, 55] width 72 height 14
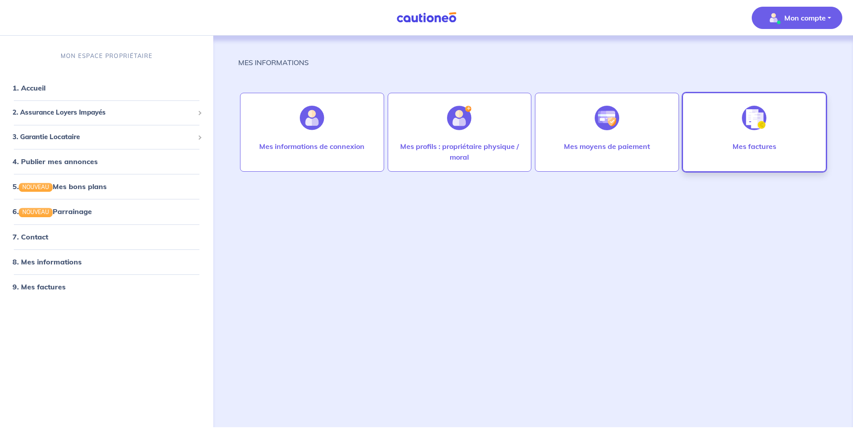
click at [758, 146] on p "Mes factures" at bounding box center [754, 146] width 44 height 11
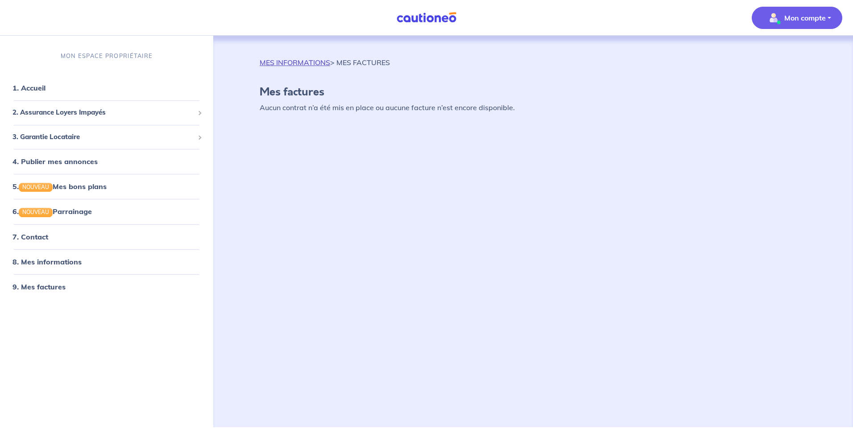
click at [318, 62] on link "MES INFORMATIONS" at bounding box center [295, 62] width 70 height 9
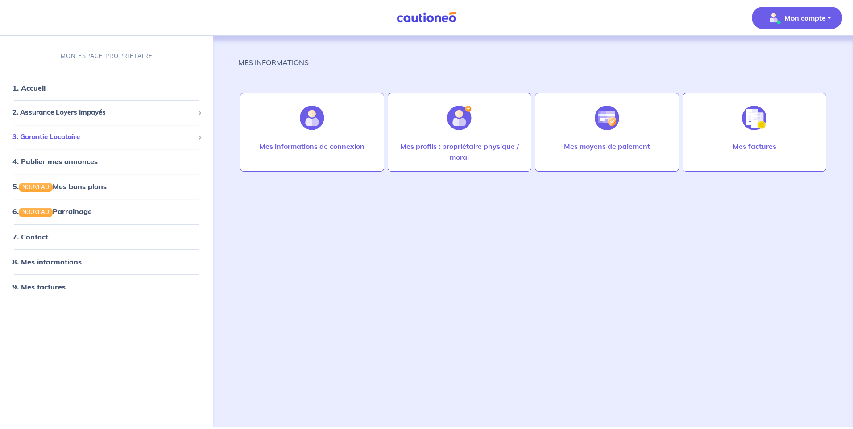
click at [69, 136] on span "3. Garantie Locataire" at bounding box center [102, 137] width 181 height 10
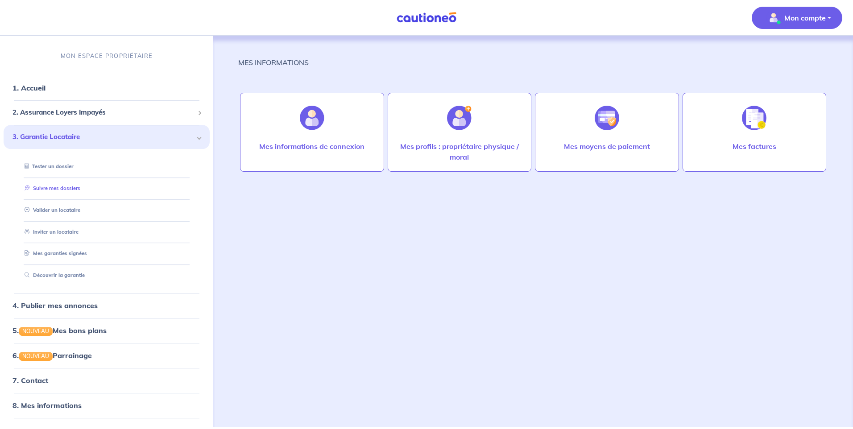
click at [68, 188] on link "Suivre mes dossiers" at bounding box center [50, 188] width 59 height 6
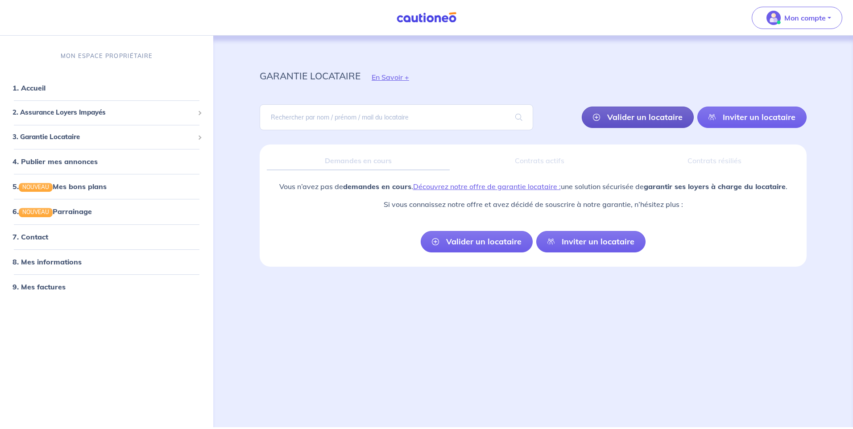
click at [659, 118] on link "Valider un locataire" at bounding box center [637, 117] width 112 height 21
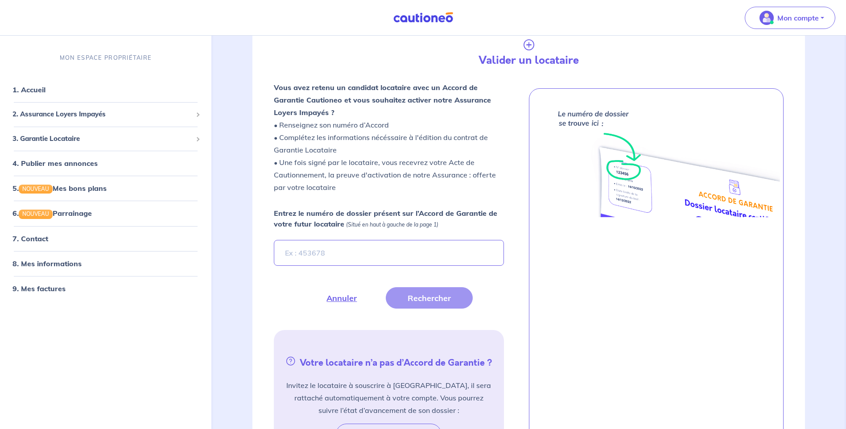
scroll to position [144, 0]
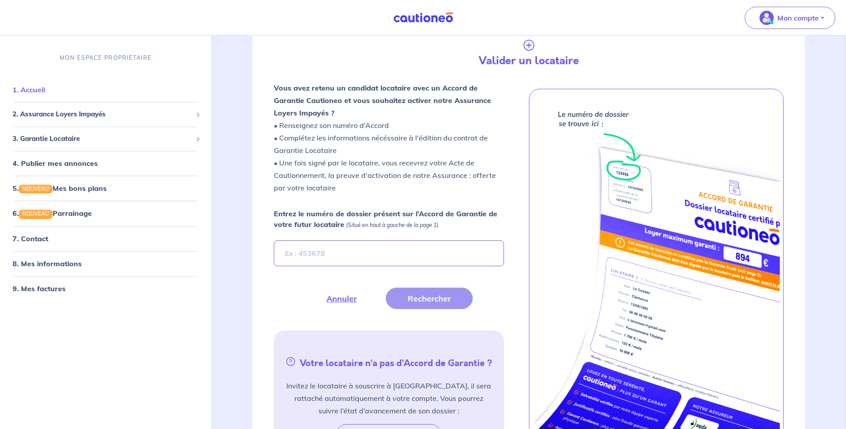
click at [28, 87] on link "1. Accueil" at bounding box center [28, 89] width 33 height 9
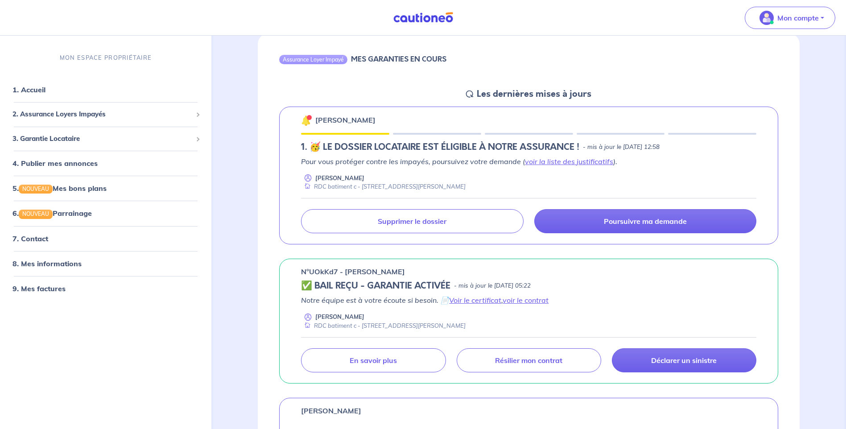
scroll to position [89, 0]
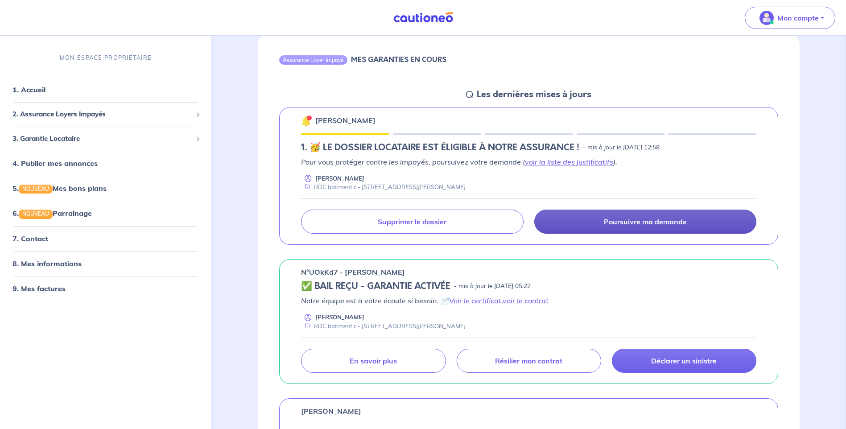
click at [646, 220] on p "Poursuivre ma demande" at bounding box center [645, 221] width 83 height 9
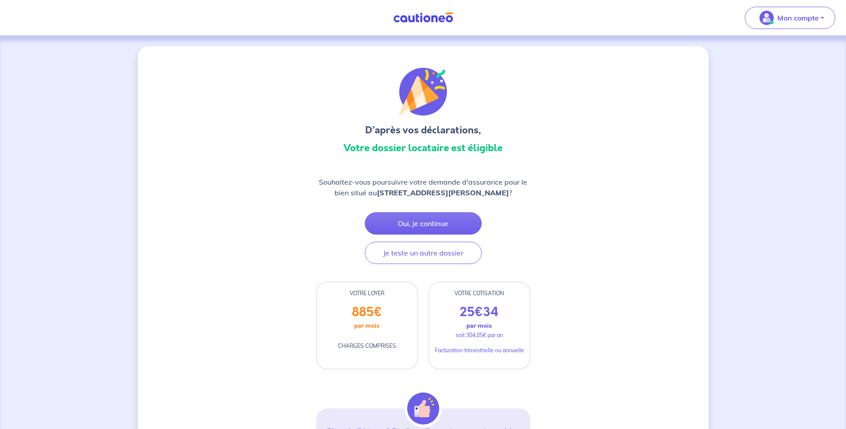
drag, startPoint x: 584, startPoint y: 171, endPoint x: 803, endPoint y: 209, distance: 222.6
drag, startPoint x: 639, startPoint y: 192, endPoint x: 762, endPoint y: 141, distance: 133.2
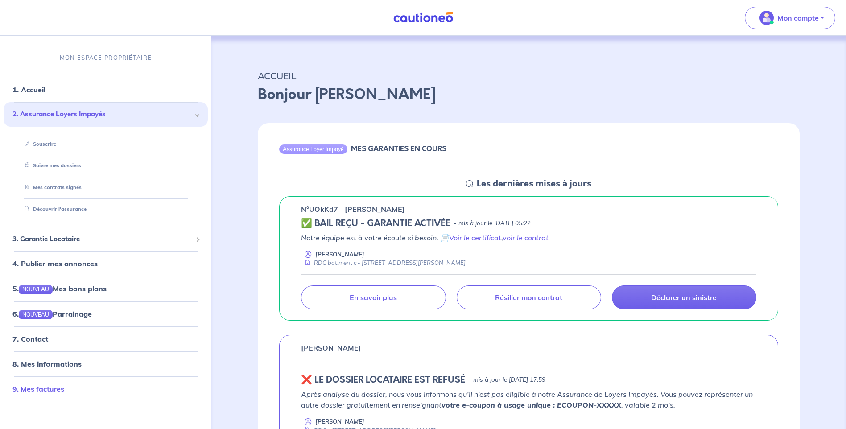
click at [54, 391] on link "9. Mes factures" at bounding box center [38, 388] width 52 height 9
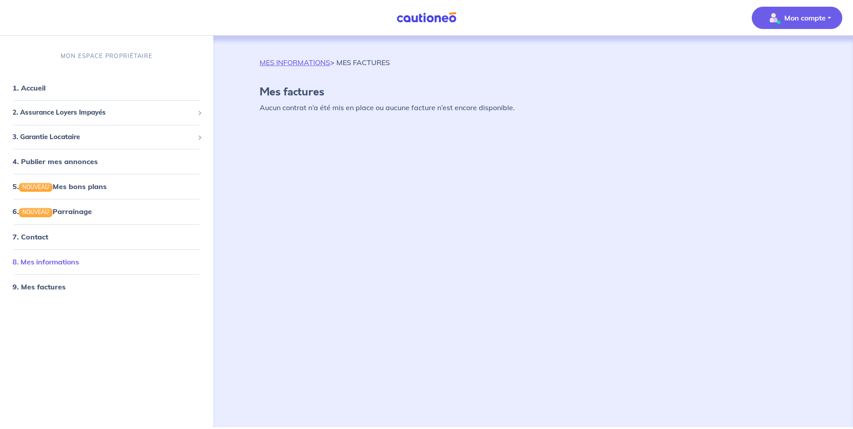
click at [48, 264] on link "8. Mes informations" at bounding box center [45, 261] width 66 height 9
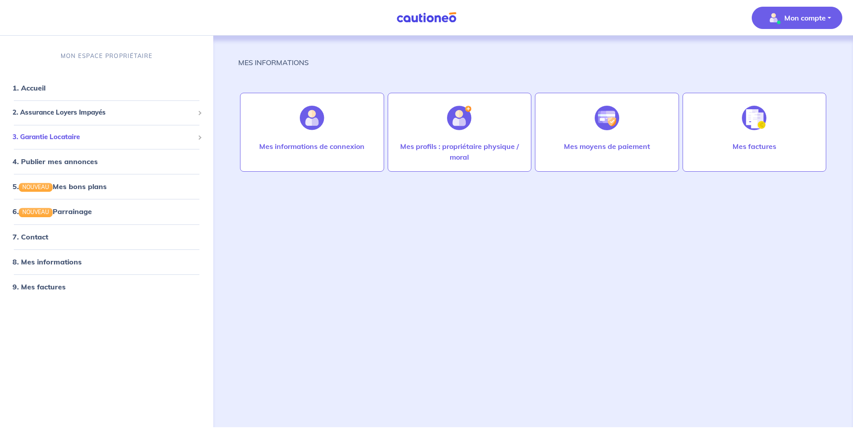
click at [70, 137] on span "3. Garantie Locataire" at bounding box center [102, 137] width 181 height 10
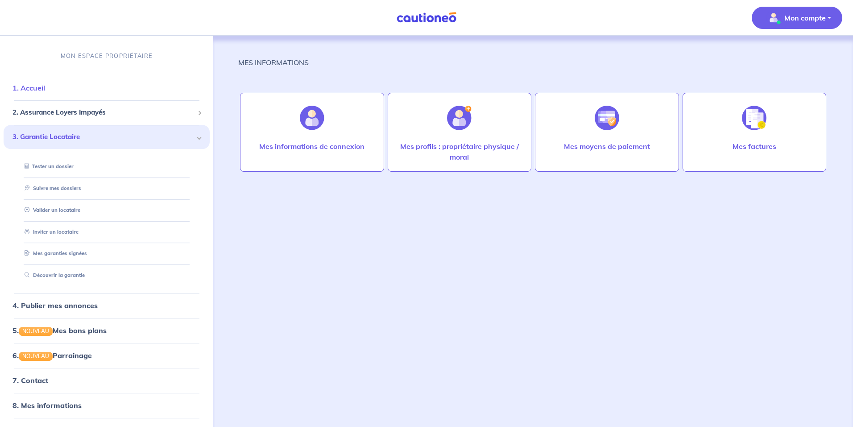
click at [37, 84] on link "1. Accueil" at bounding box center [28, 87] width 33 height 9
